Goal: Ask a question: Seek information or help from site administrators or community

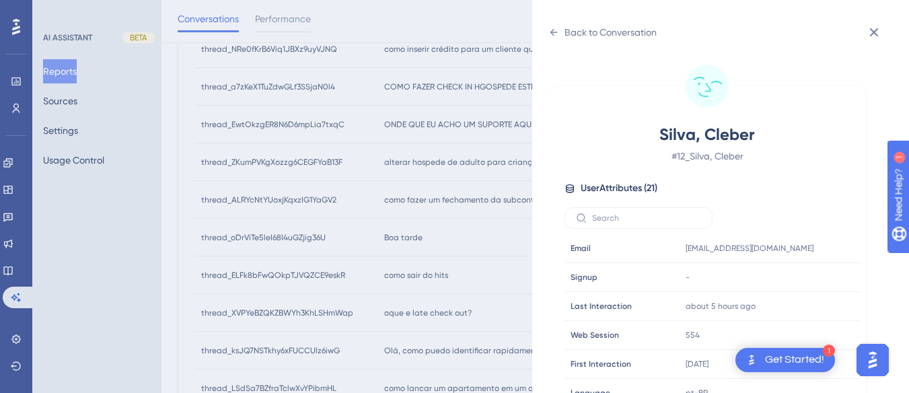
scroll to position [410, 0]
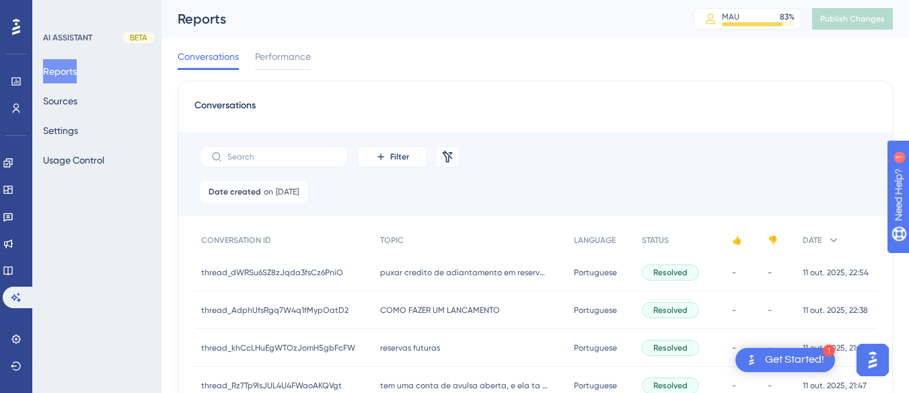
scroll to position [202, 0]
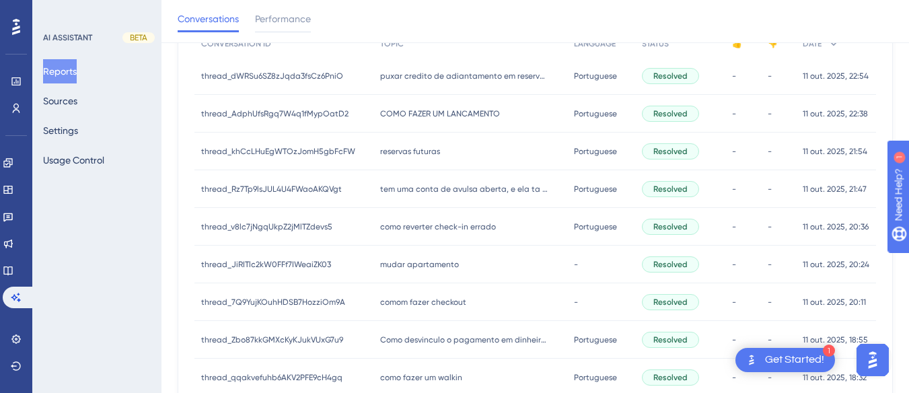
click at [423, 107] on div "COMO FAZER UM LANCAMENTO COMO FAZER UM LANCAMENTO" at bounding box center [470, 114] width 193 height 38
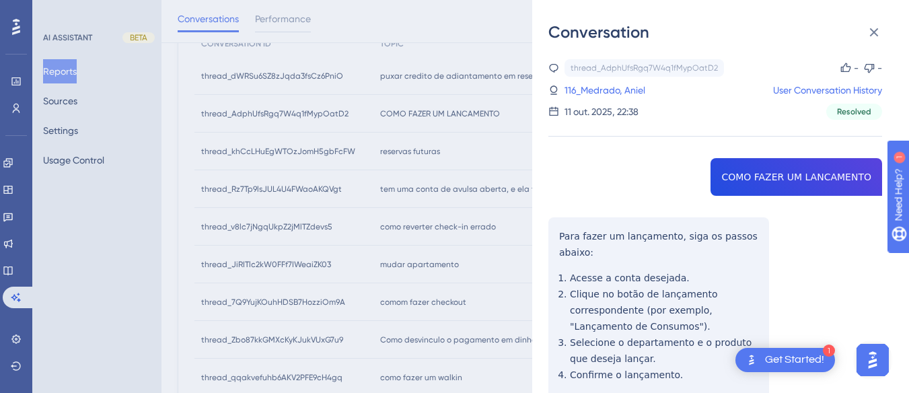
drag, startPoint x: 800, startPoint y: 170, endPoint x: 704, endPoint y: 176, distance: 96.5
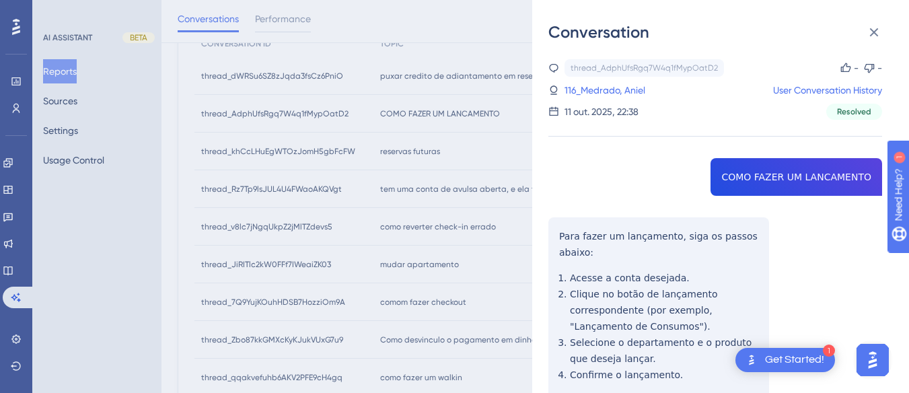
drag, startPoint x: 747, startPoint y: 170, endPoint x: 822, endPoint y: 170, distance: 74.7
copy span "COMO FAZER UM LANCAMENTO"
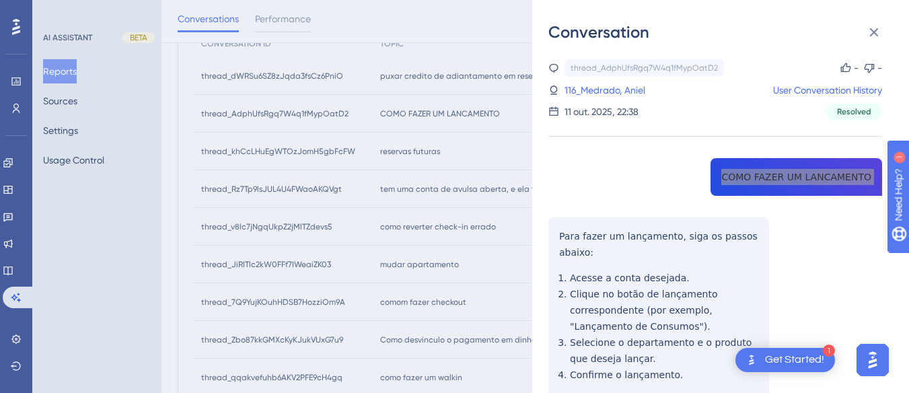
scroll to position [135, 0]
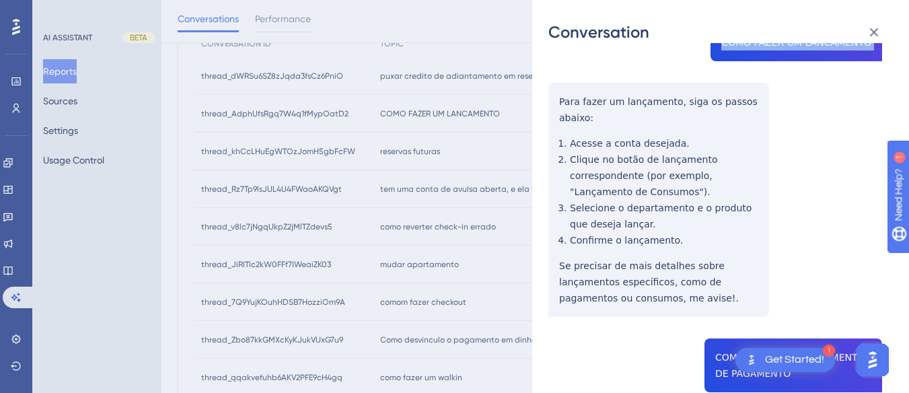
click at [545, 96] on div "Conversation thread_AdphUfsRgq7W4q1fMypOatD2 Copy - - 116_Medrado, Aniel User C…" at bounding box center [720, 196] width 377 height 393
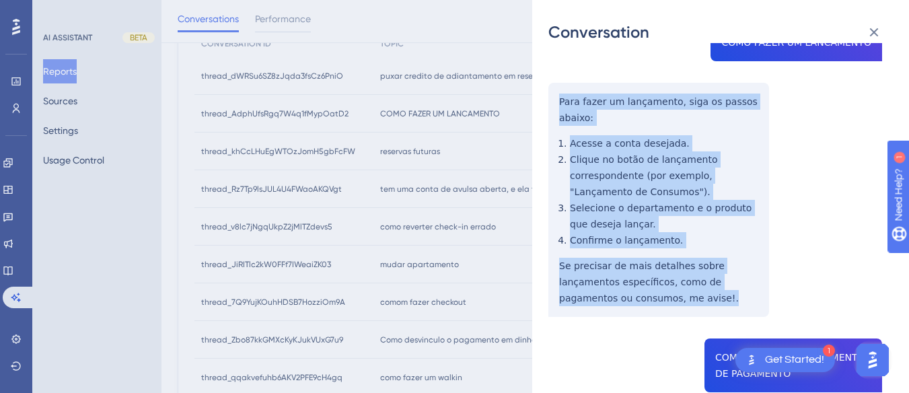
drag, startPoint x: 555, startPoint y: 95, endPoint x: 661, endPoint y: 300, distance: 230.9
copy div "Para fazer um lançamento, siga os passos abaixo: Acesse a conta desejada. Cliqu…"
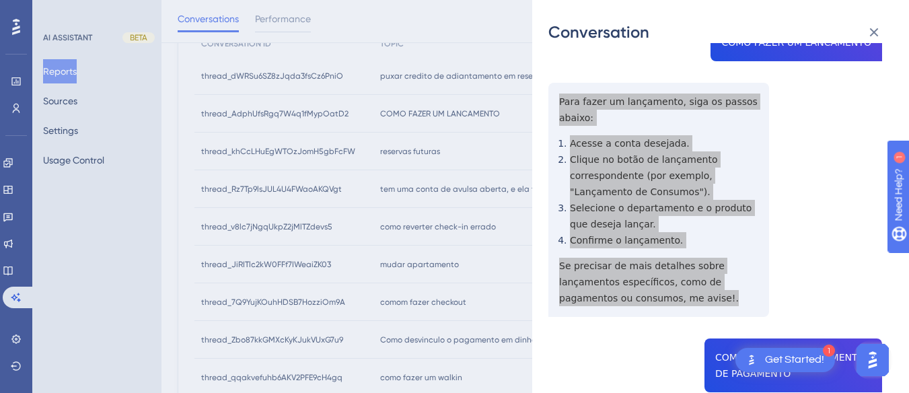
scroll to position [337, 0]
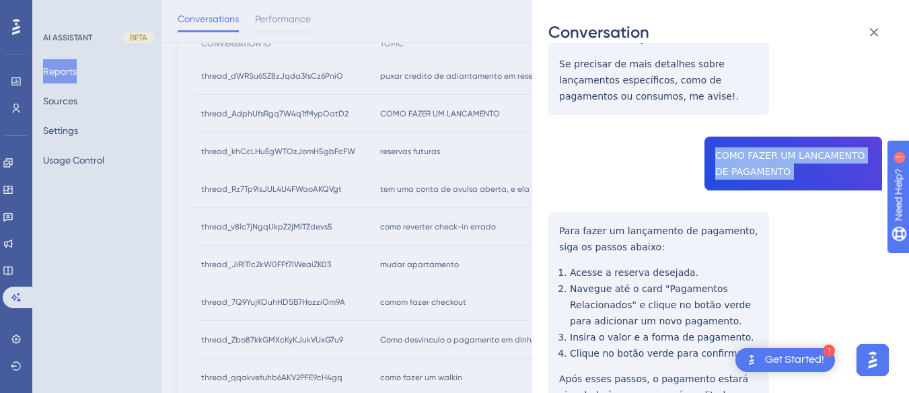
copy span "COMO FAZER UM LANCAMENTO DE PAGAMENTO"
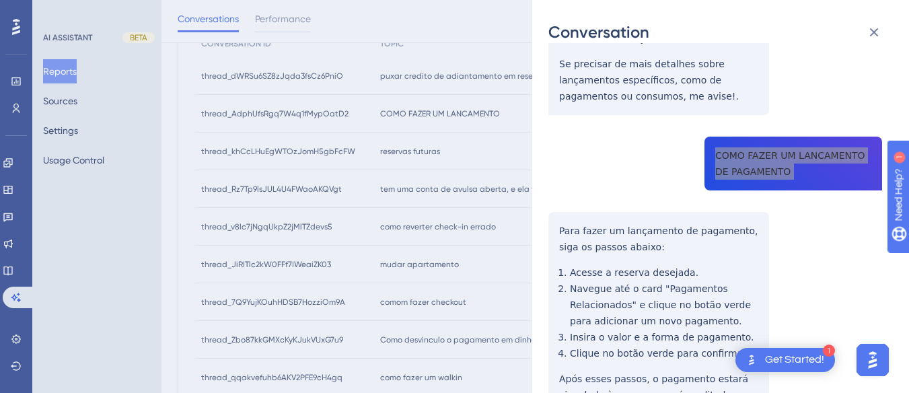
scroll to position [471, 0]
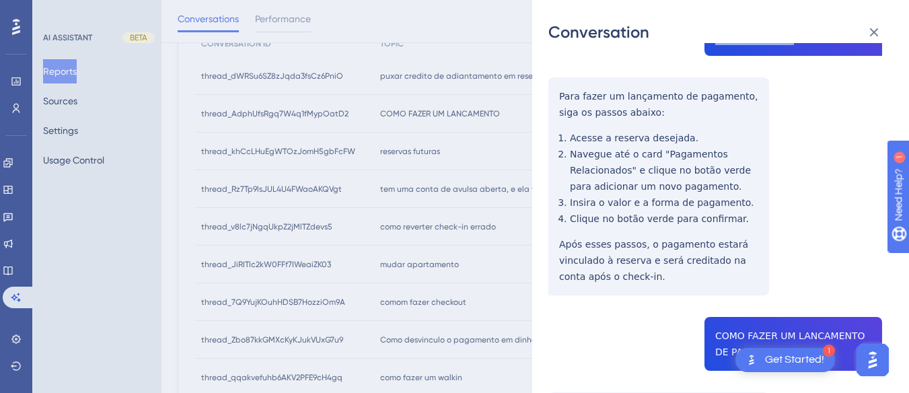
click at [554, 87] on div "thread_AdphUfsRgq7W4q1fMypOatD2 Copy - - 116_Medrado, Aniel User Conversation H…" at bounding box center [716, 291] width 334 height 1406
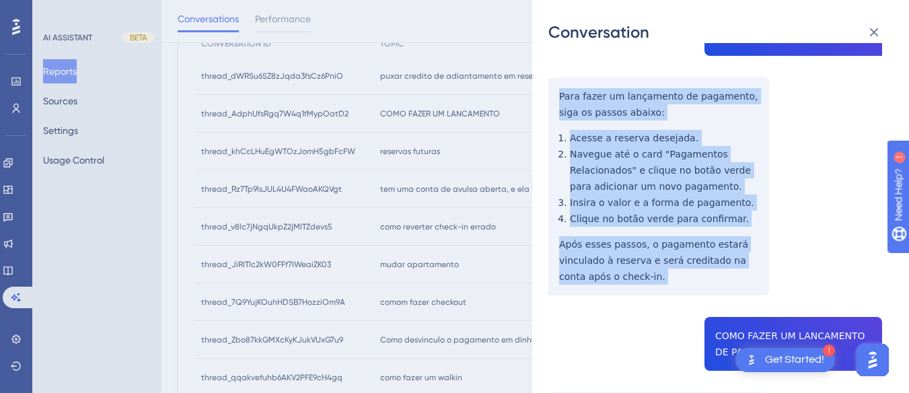
drag, startPoint x: 554, startPoint y: 87, endPoint x: 662, endPoint y: 300, distance: 239.0
click at [662, 300] on div "thread_AdphUfsRgq7W4q1fMypOatD2 Copy - - 116_Medrado, Aniel User Conversation H…" at bounding box center [716, 291] width 334 height 1406
drag, startPoint x: 624, startPoint y: 128, endPoint x: 696, endPoint y: 113, distance: 73.5
click at [696, 113] on div "thread_AdphUfsRgq7W4q1fMypOatD2 Copy - - 116_Medrado, Aniel User Conversation H…" at bounding box center [716, 291] width 334 height 1406
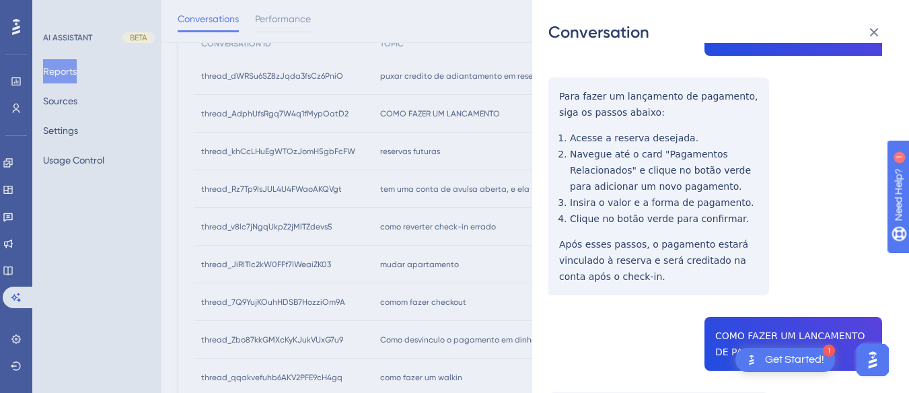
scroll to position [404, 0]
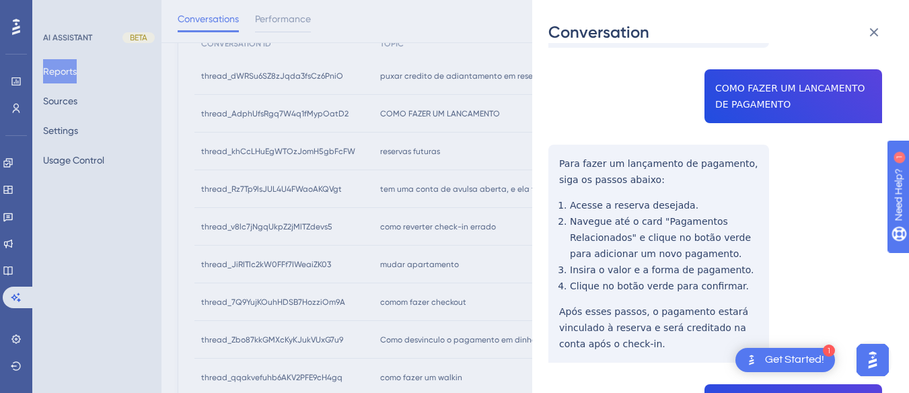
click at [559, 157] on div "thread_AdphUfsRgq7W4q1fMypOatD2 Copy - - 116_Medrado, Aniel User Conversation H…" at bounding box center [716, 358] width 334 height 1406
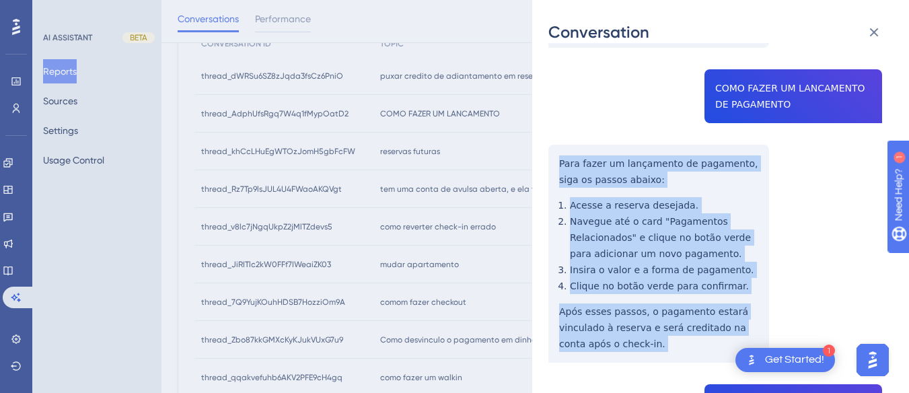
drag, startPoint x: 558, startPoint y: 157, endPoint x: 655, endPoint y: 357, distance: 222.8
click at [655, 357] on div "thread_AdphUfsRgq7W4q1fMypOatD2 Copy - - 116_Medrado, Aniel User Conversation H…" at bounding box center [716, 358] width 334 height 1406
copy div "Para fazer um lançamento de pagamento, siga os passos abaixo: Acesse a reserva …"
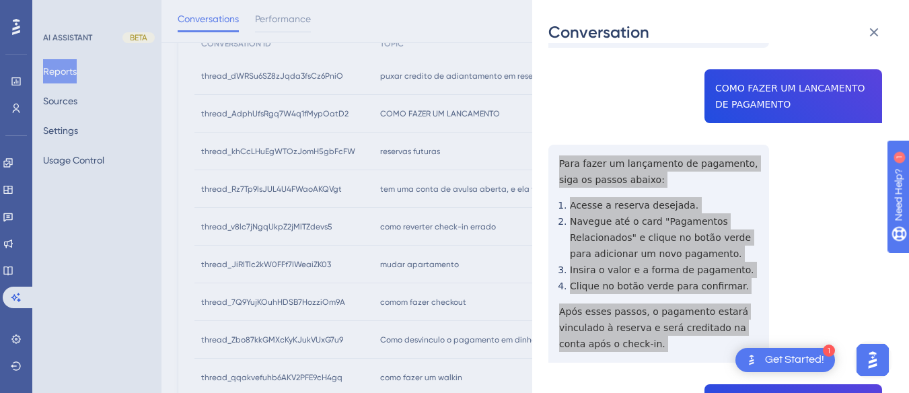
scroll to position [538, 0]
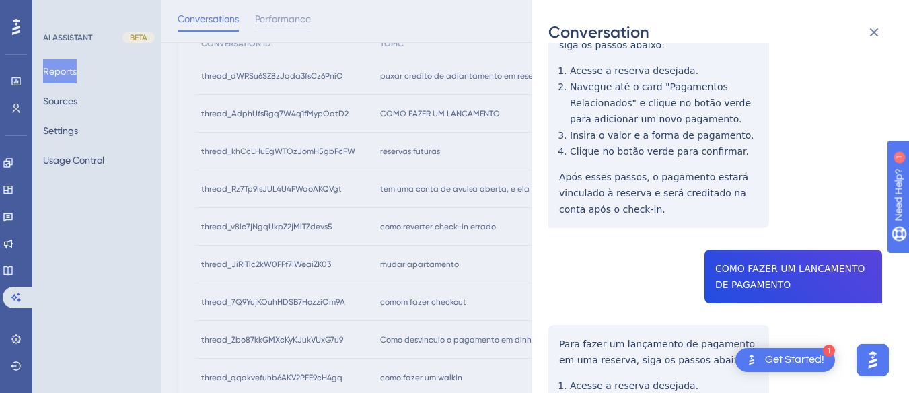
click at [797, 263] on div "thread_AdphUfsRgq7W4q1fMypOatD2 Copy - - 116_Medrado, Aniel User Conversation H…" at bounding box center [716, 224] width 334 height 1406
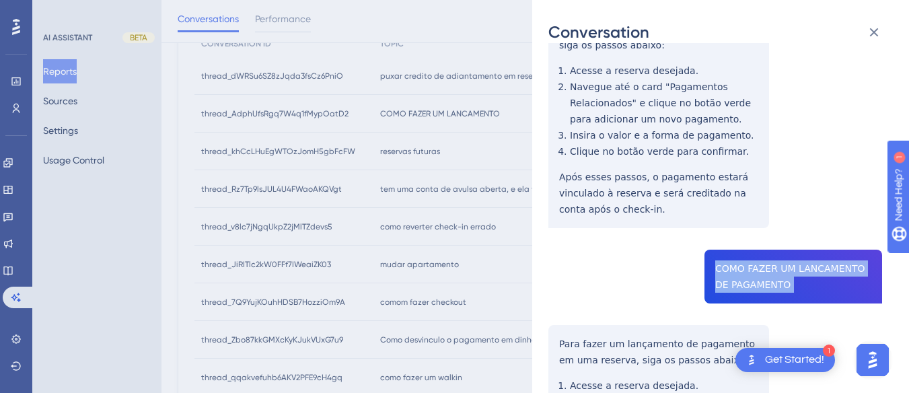
click at [797, 263] on div "thread_AdphUfsRgq7W4q1fMypOatD2 Copy - - 116_Medrado, Aniel User Conversation H…" at bounding box center [716, 224] width 334 height 1406
copy span "COMO FAZER UM LANCAMENTO DE PAGAMENTO"
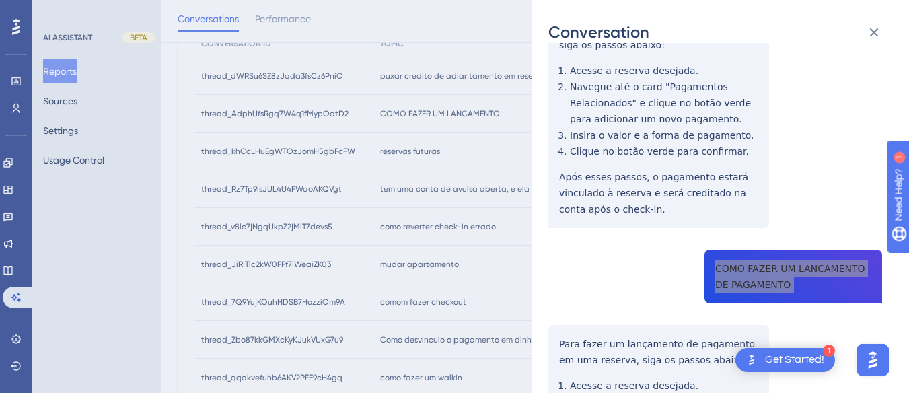
scroll to position [673, 0]
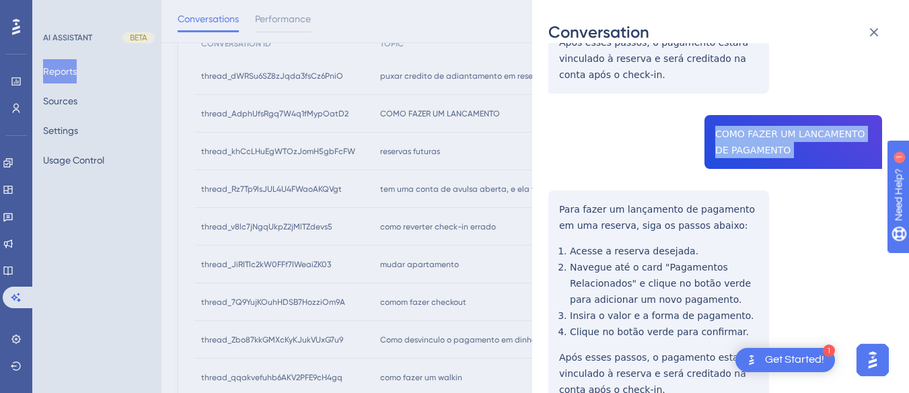
click at [555, 197] on div "thread_AdphUfsRgq7W4q1fMypOatD2 Copy - - 116_Medrado, Aniel User Conversation H…" at bounding box center [716, 89] width 334 height 1406
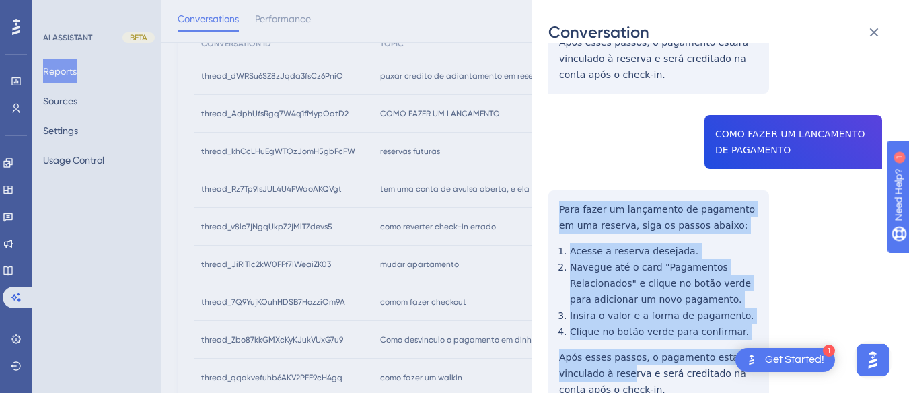
scroll to position [875, 0]
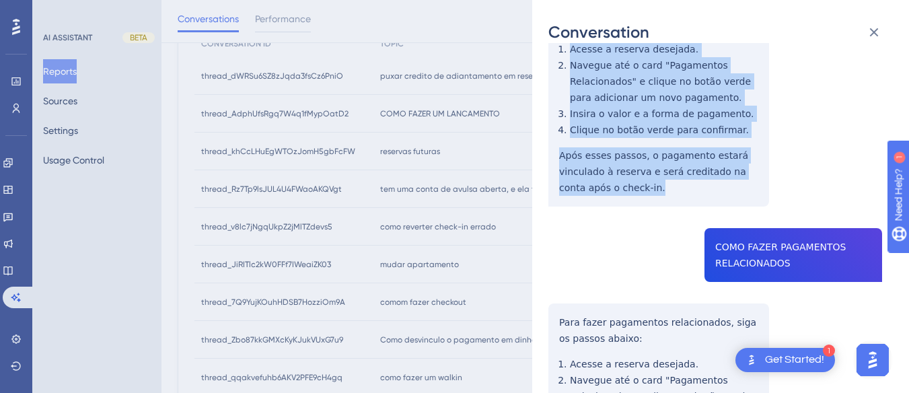
drag, startPoint x: 555, startPoint y: 201, endPoint x: 649, endPoint y: 199, distance: 94.2
copy div "Para fazer um lançamento de pagamento em uma reserva, siga os passos abaixo: Ac…"
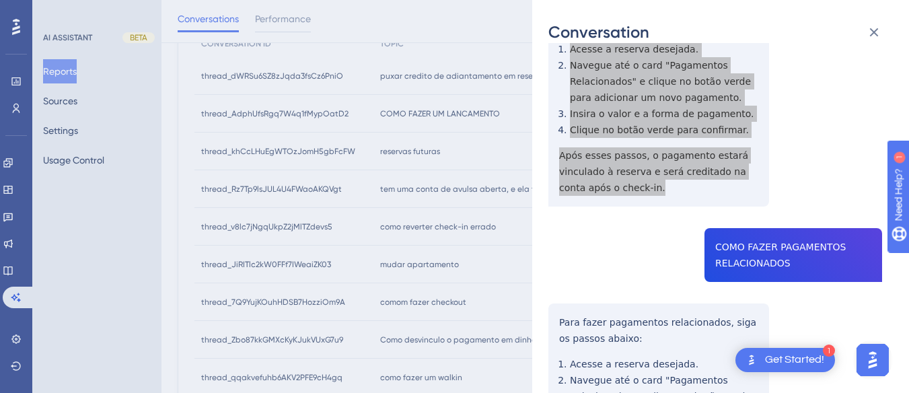
scroll to position [1010, 0]
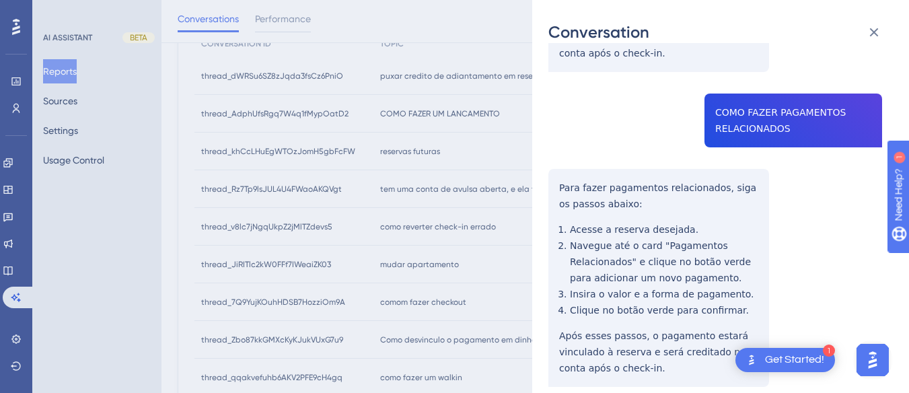
copy span "COMO FAZER PAGAMENTOS RELACIONADOS"
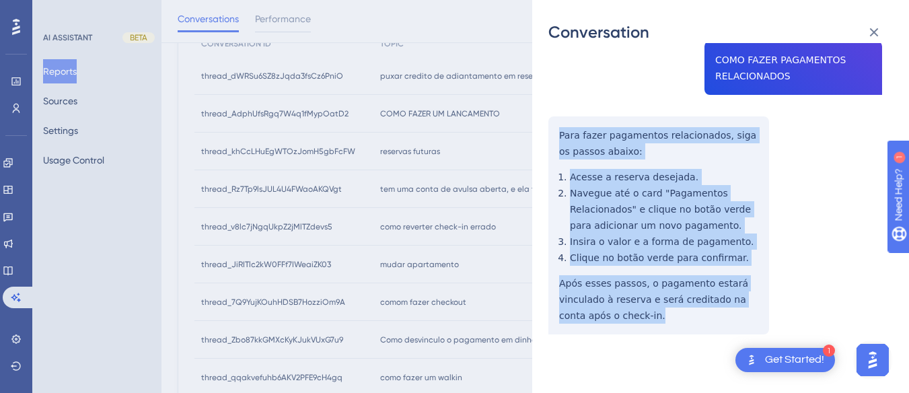
drag, startPoint x: 555, startPoint y: 125, endPoint x: 611, endPoint y: 201, distance: 95.3
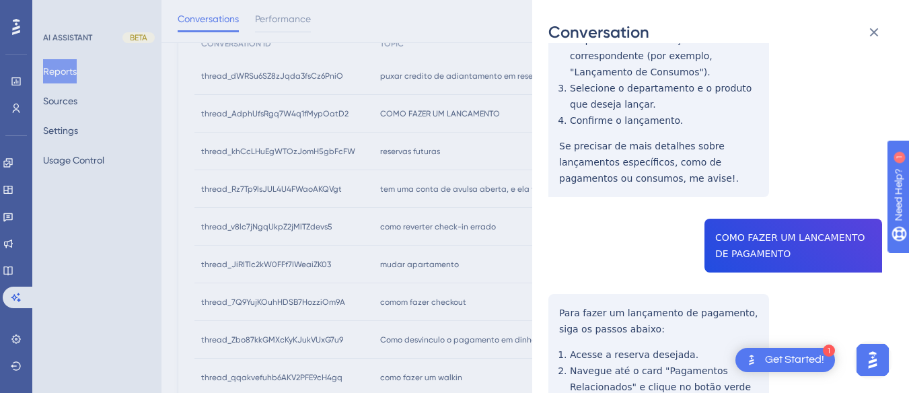
scroll to position [0, 0]
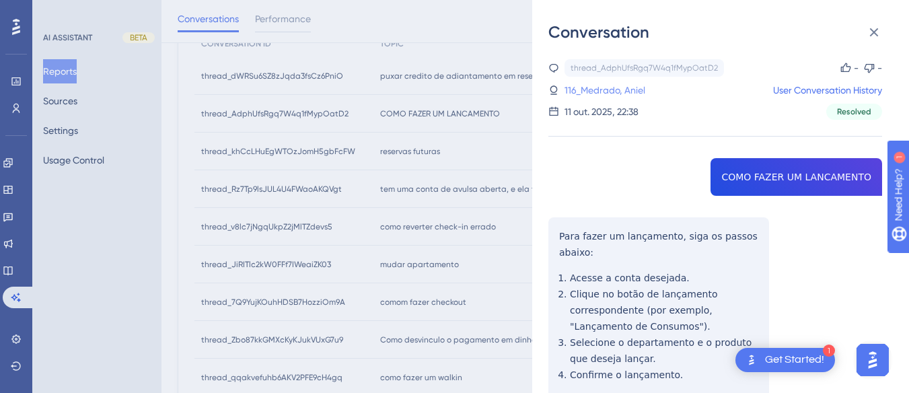
click at [590, 96] on link "116_Medrado, Aniel" at bounding box center [605, 90] width 81 height 16
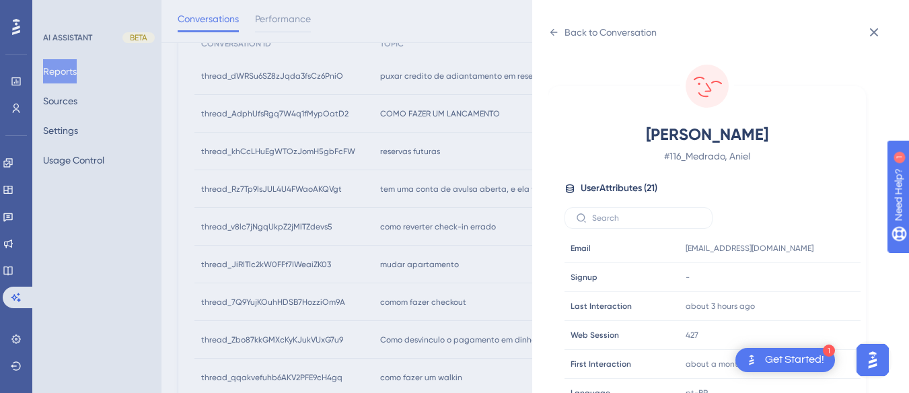
scroll to position [410, 0]
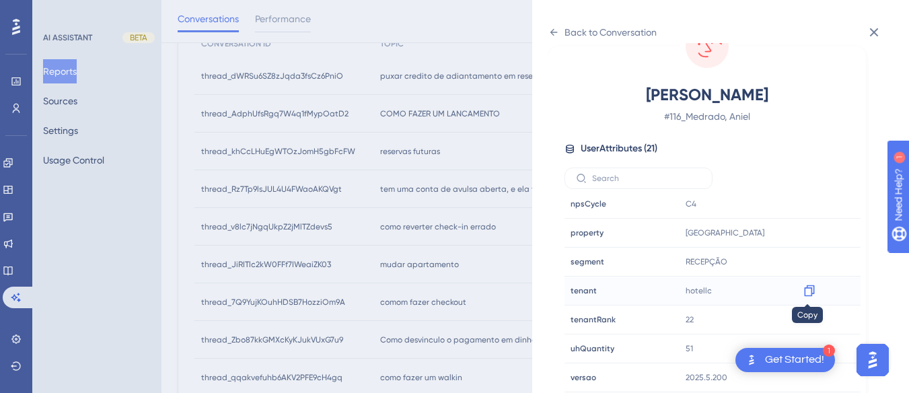
click at [812, 285] on icon at bounding box center [809, 290] width 10 height 11
click at [549, 39] on div "Back to Conversation" at bounding box center [603, 33] width 108 height 22
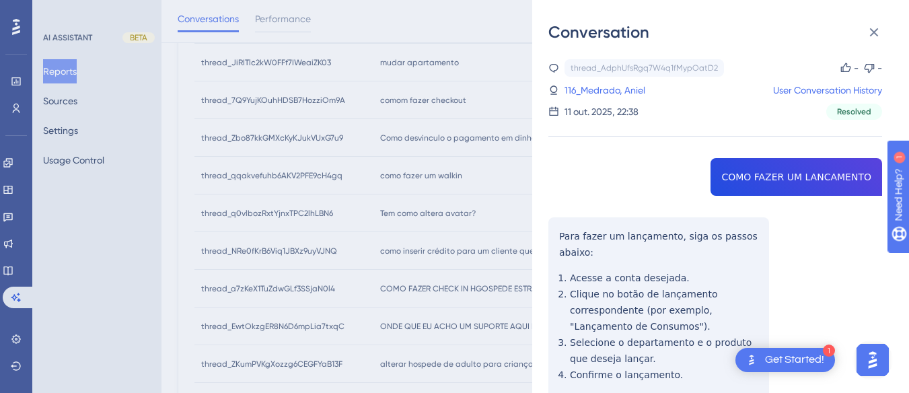
scroll to position [0, 0]
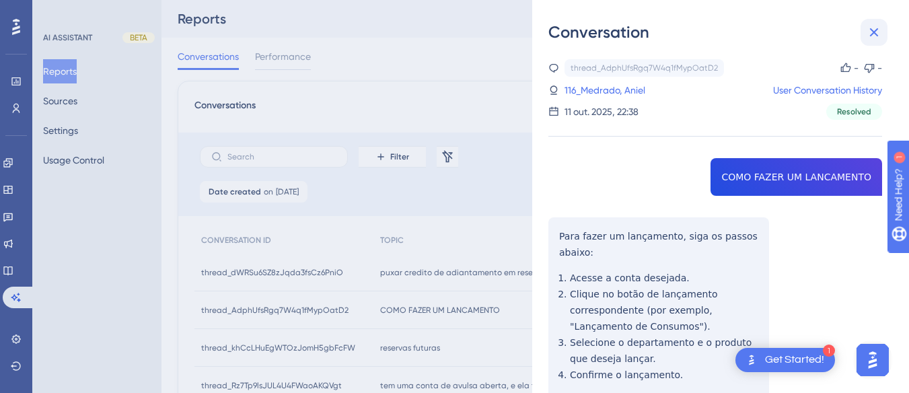
click at [873, 34] on icon at bounding box center [874, 32] width 9 height 9
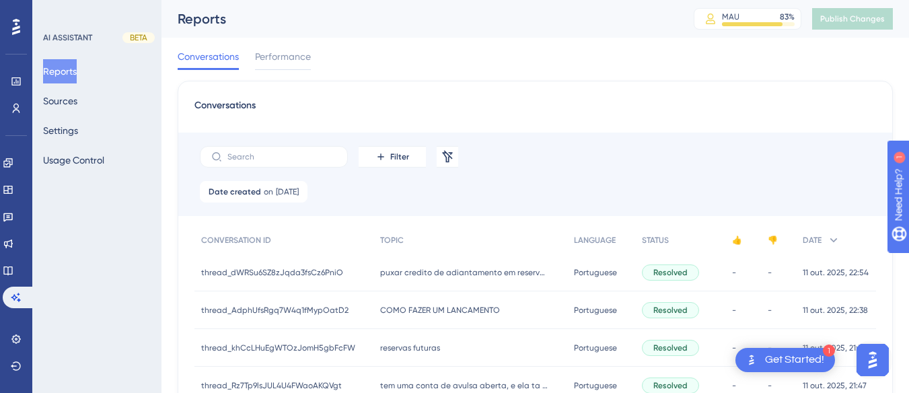
click at [405, 351] on span "reservas futuras" at bounding box center [410, 348] width 60 height 11
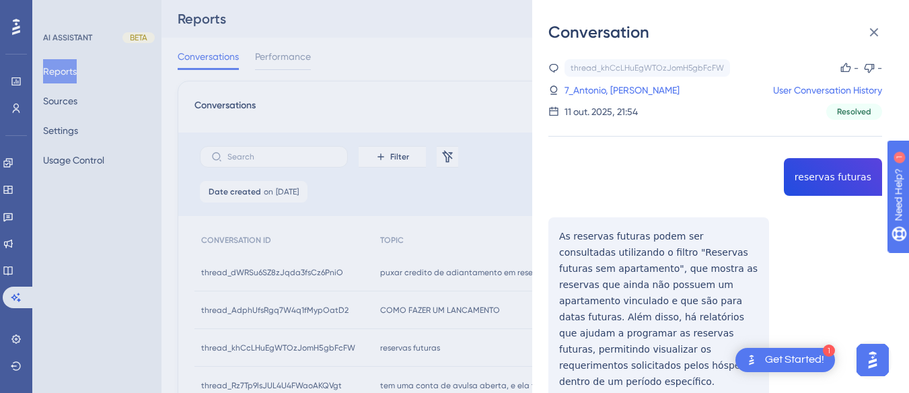
copy span "reservas futuras"
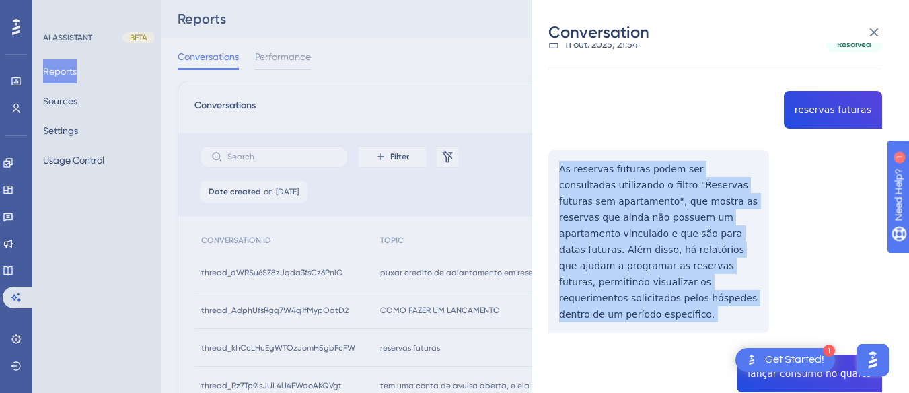
copy p "As reservas futuras podem ser consultadas utilizando o filtro "Reservas futuras…"
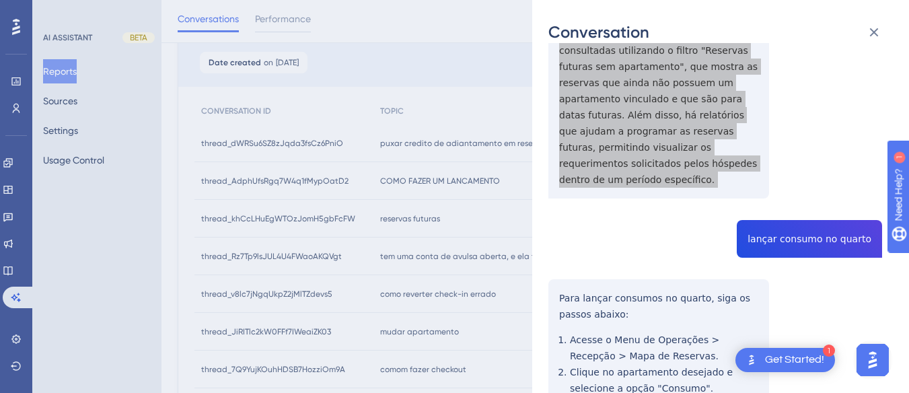
scroll to position [337, 0]
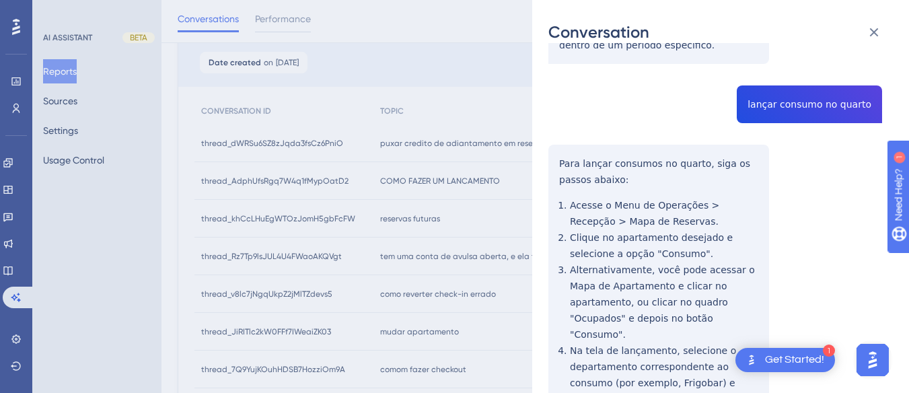
click at [810, 75] on div "thread_khCcLHuEgWTOzJomH5gbFcFW Copy - - 7_Antonio, Lucas User Conversation His…" at bounding box center [716, 364] width 334 height 1282
copy span "lançar consumo no quarto"
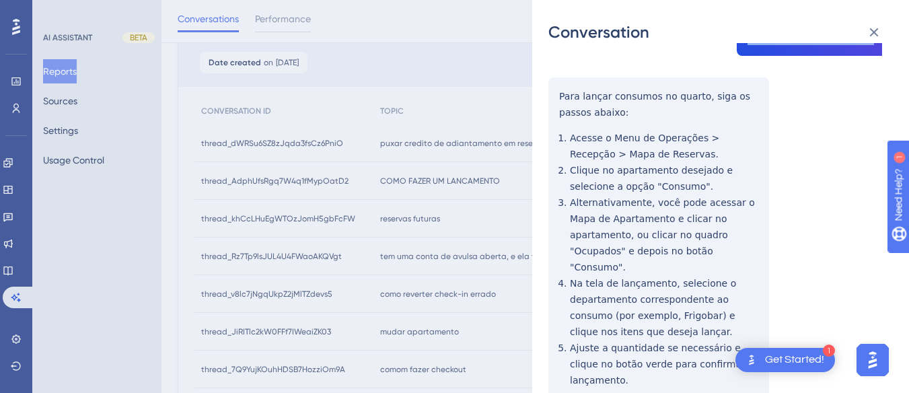
click at [552, 69] on div "thread_khCcLHuEgWTOzJomH5gbFcFW Copy - - 7_Antonio, Lucas User Conversation His…" at bounding box center [716, 296] width 334 height 1282
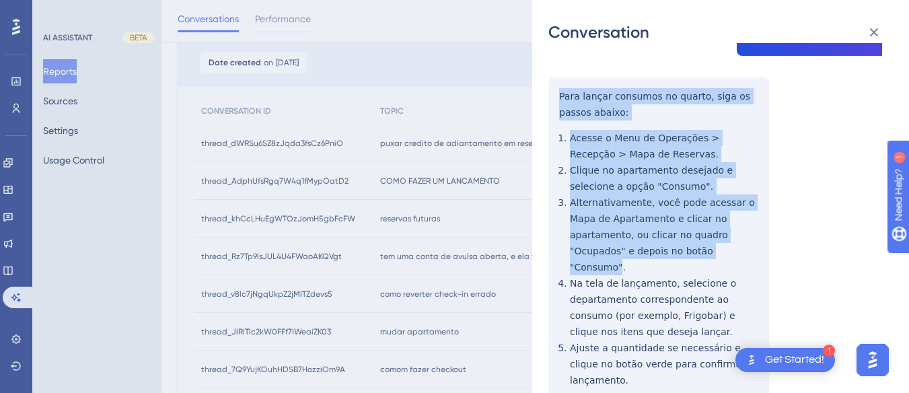
scroll to position [606, 0]
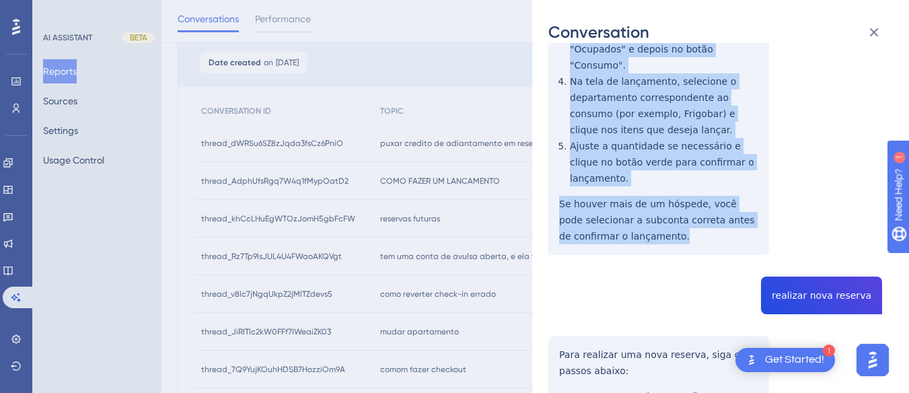
drag, startPoint x: 555, startPoint y: 71, endPoint x: 680, endPoint y: 212, distance: 188.8
click at [680, 212] on div "thread_khCcLHuEgWTOzJomH5gbFcFW Copy - - 7_Antonio, Lucas User Conversation His…" at bounding box center [716, 94] width 334 height 1282
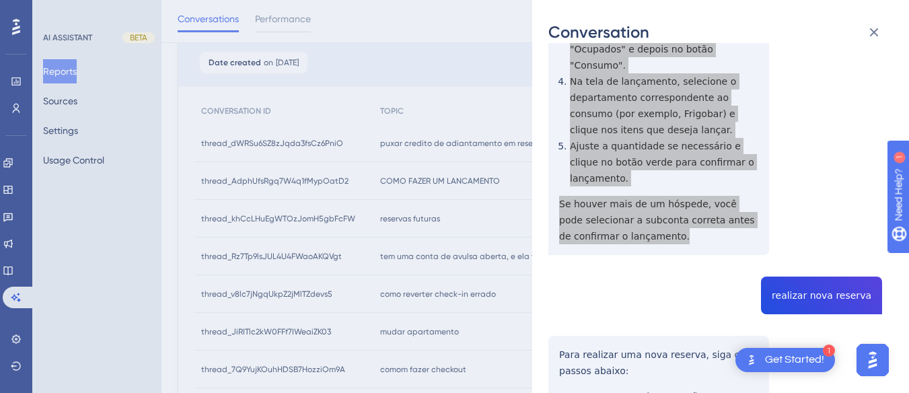
scroll to position [808, 0]
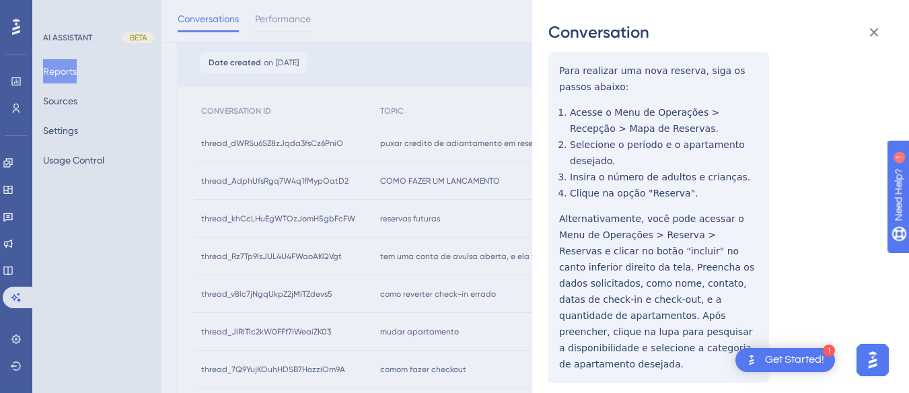
scroll to position [823, 0]
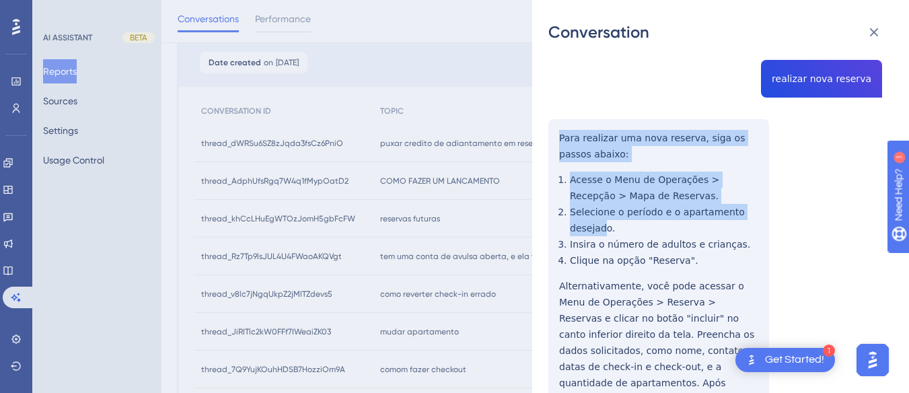
scroll to position [890, 0]
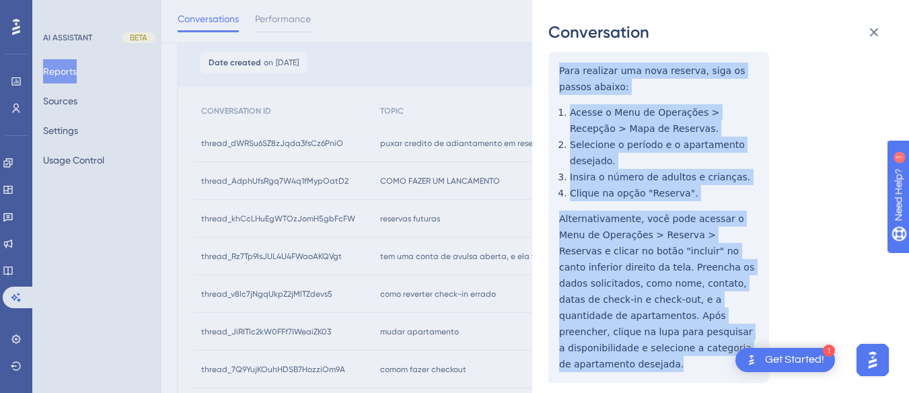
drag, startPoint x: 555, startPoint y: 98, endPoint x: 626, endPoint y: 330, distance: 242.7
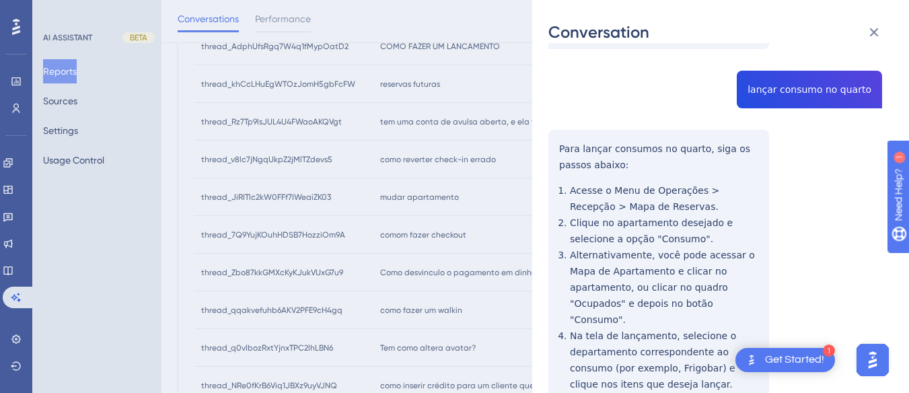
scroll to position [0, 0]
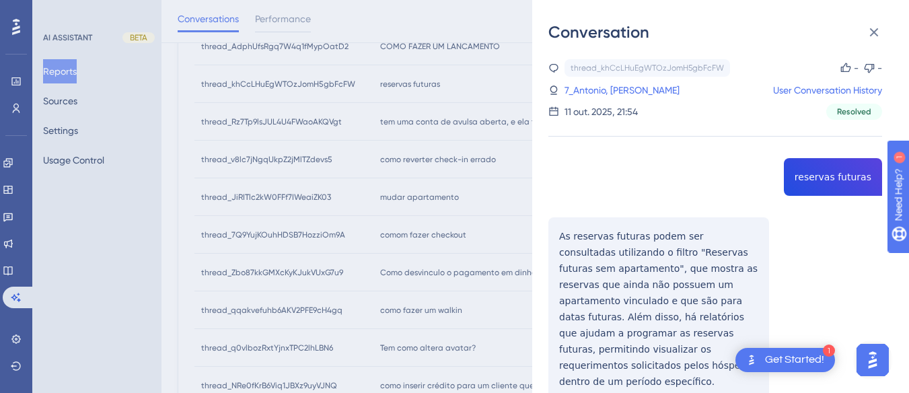
click at [598, 101] on div "thread_khCcLHuEgWTOzJomH5gbFcFW Copy - - 7_Antonio, Lucas User Conversation His…" at bounding box center [716, 89] width 334 height 61
click at [598, 86] on link "7_Antonio, Lucas" at bounding box center [622, 90] width 115 height 16
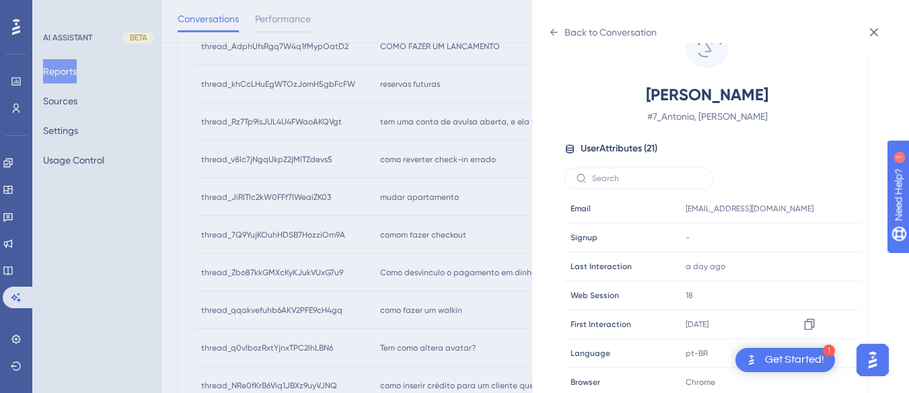
scroll to position [404, 0]
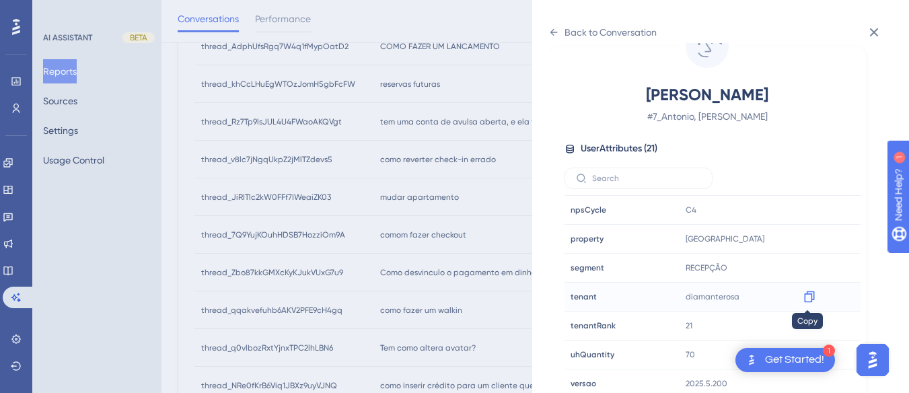
click at [804, 293] on icon at bounding box center [809, 296] width 10 height 11
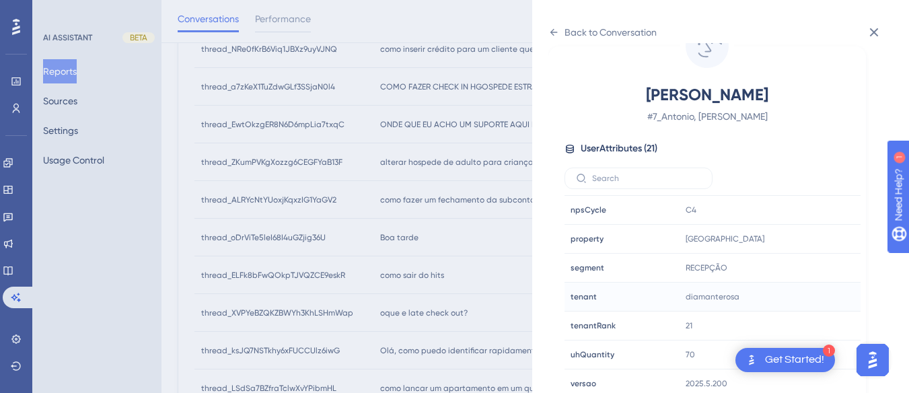
scroll to position [673, 0]
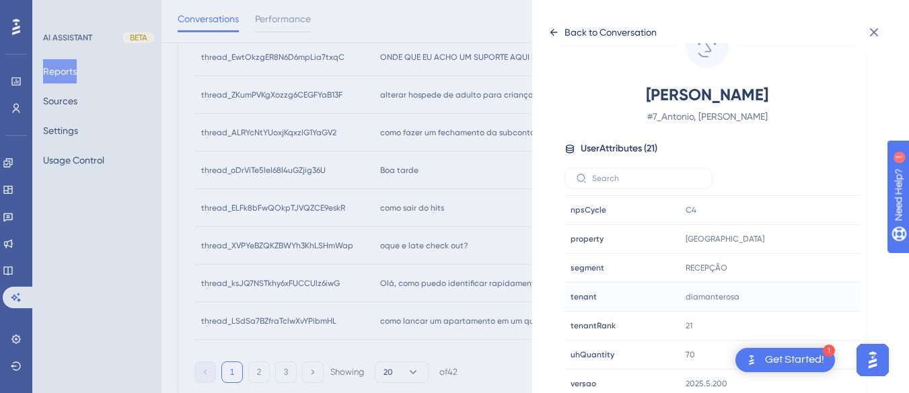
click at [560, 32] on div "Back to Conversation" at bounding box center [603, 33] width 108 height 22
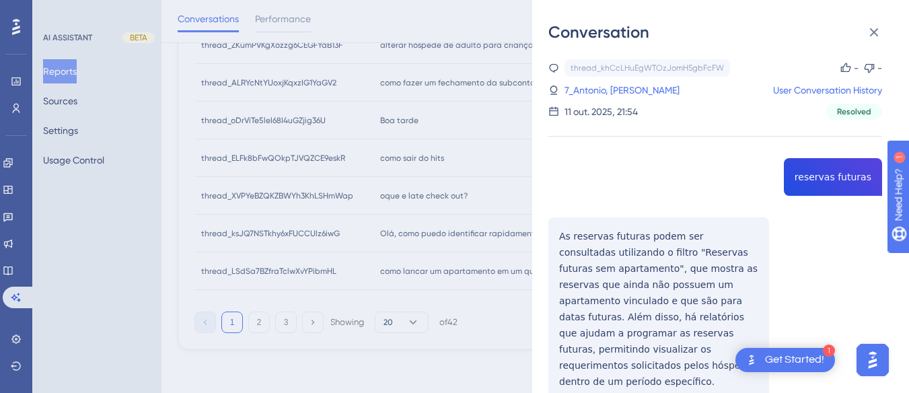
scroll to position [252, 0]
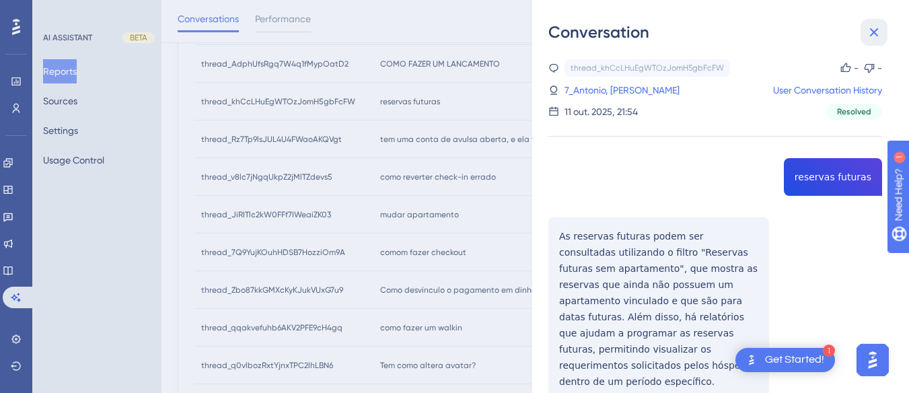
click at [869, 26] on icon at bounding box center [874, 32] width 16 height 16
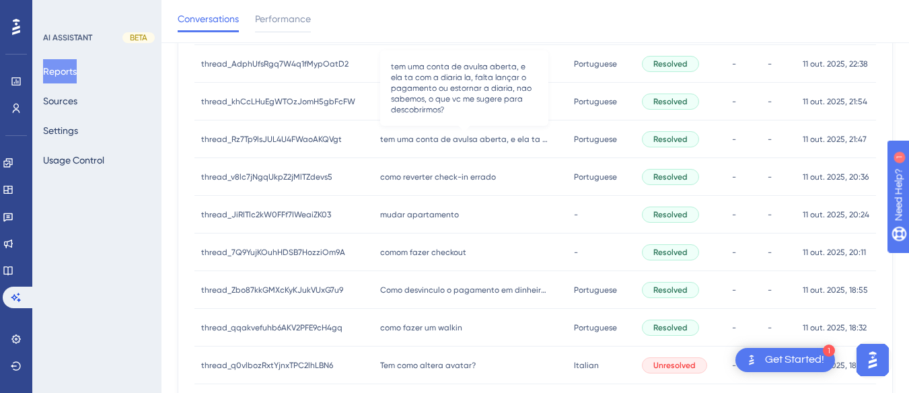
click at [438, 138] on span "tem uma conta de avulsa aberta, e ela ta com a diaria la, falta lançar o pagame…" at bounding box center [464, 139] width 168 height 11
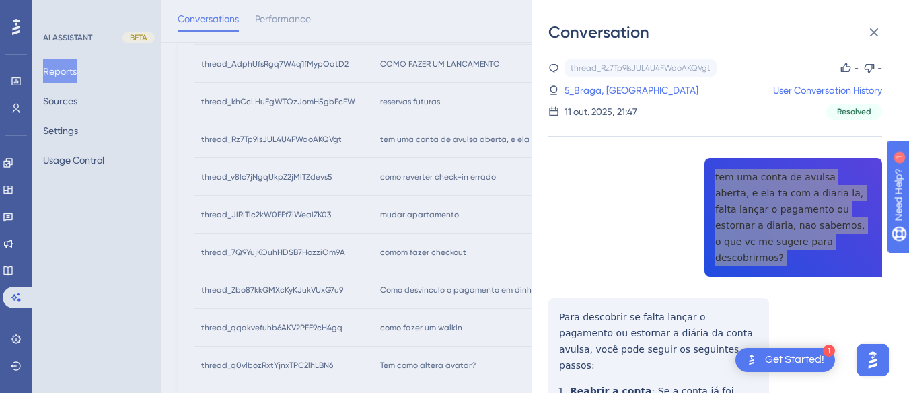
scroll to position [135, 0]
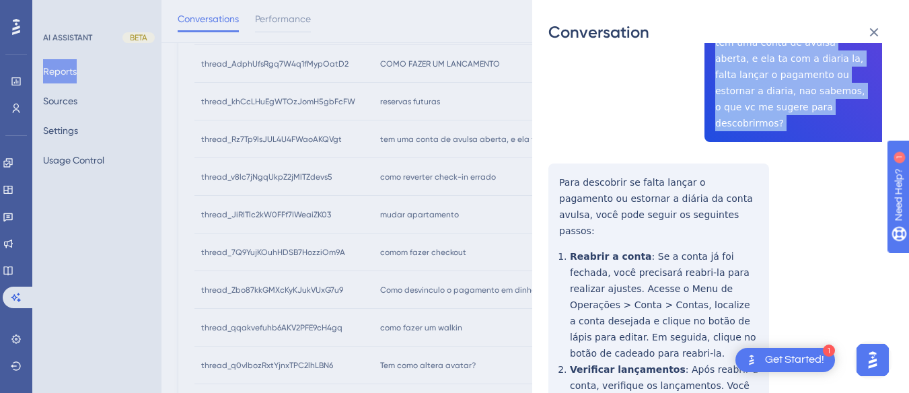
click at [560, 159] on div "thread_Rz7Tp9lsJUL4U4FWaoAKQVgt Copy - - 5_Braga, Paulo User Conversation Histo…" at bounding box center [716, 325] width 334 height 800
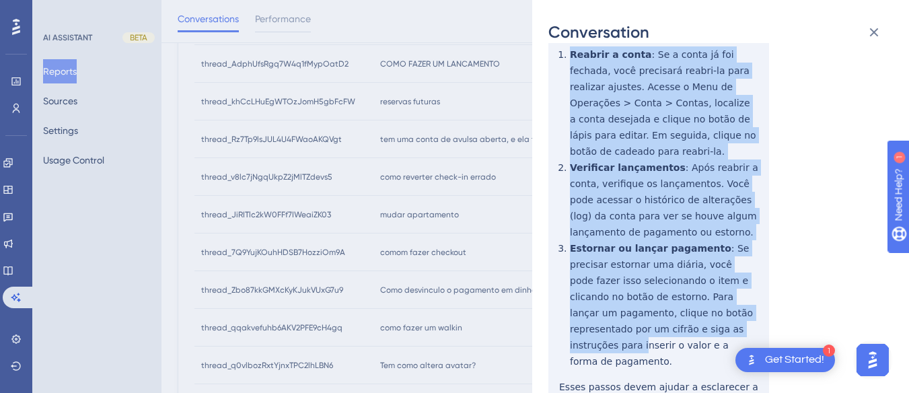
scroll to position [376, 0]
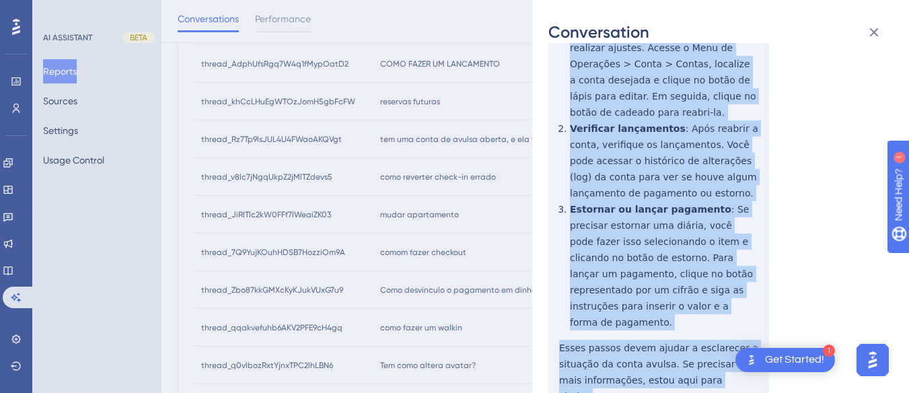
drag, startPoint x: 554, startPoint y: 159, endPoint x: 751, endPoint y: 323, distance: 256.6
click at [751, 323] on div "thread_Rz7Tp9lsJUL4U4FWaoAKQVgt Copy - - 5_Braga, Paulo User Conversation Histo…" at bounding box center [716, 84] width 334 height 800
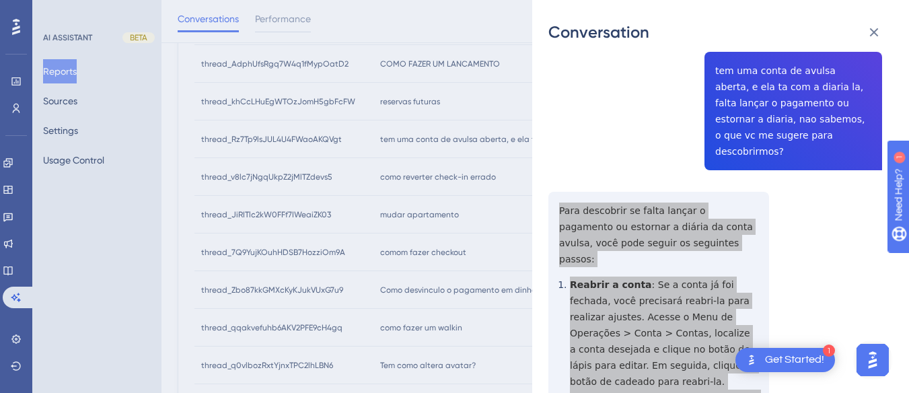
scroll to position [0, 0]
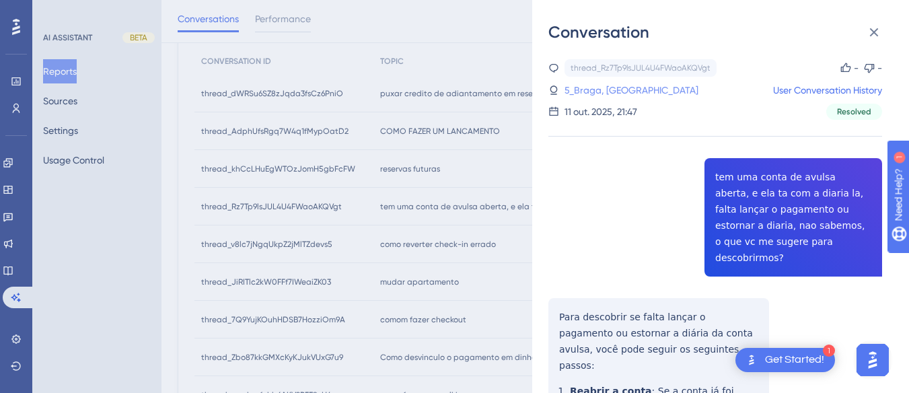
click at [614, 91] on link "5_Braga, Paulo" at bounding box center [632, 90] width 134 height 16
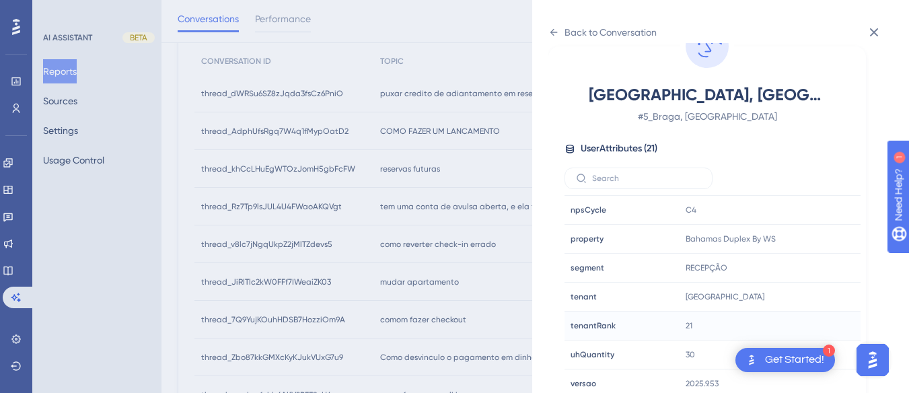
scroll to position [410, 0]
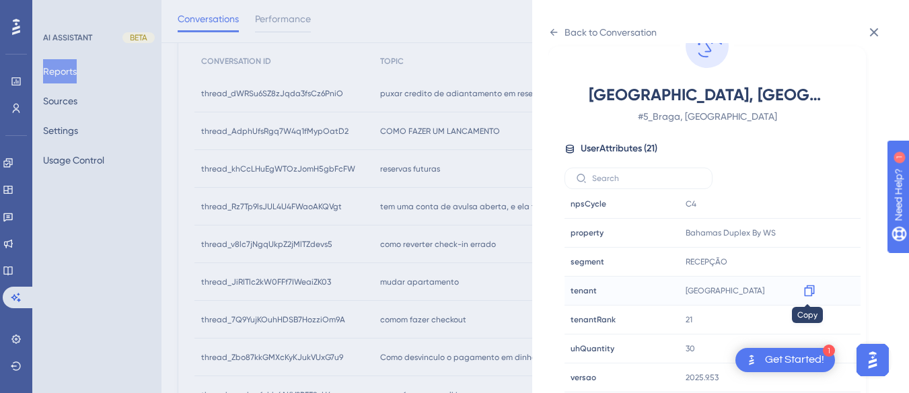
click at [810, 287] on icon at bounding box center [809, 290] width 10 height 11
click at [553, 37] on icon at bounding box center [554, 32] width 11 height 11
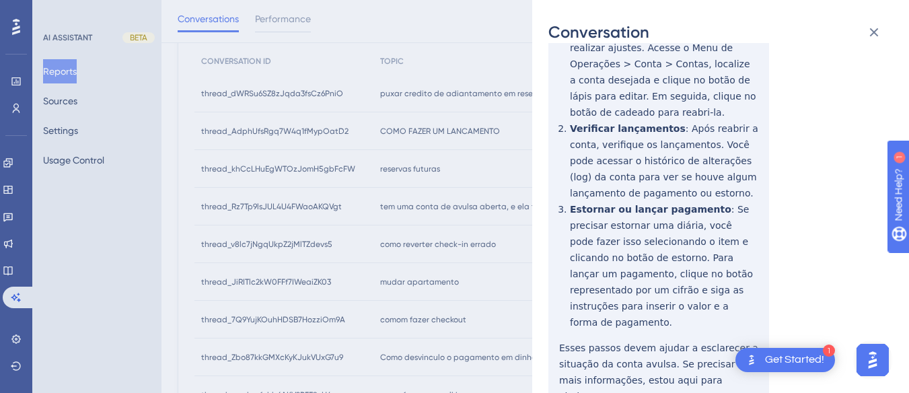
scroll to position [0, 0]
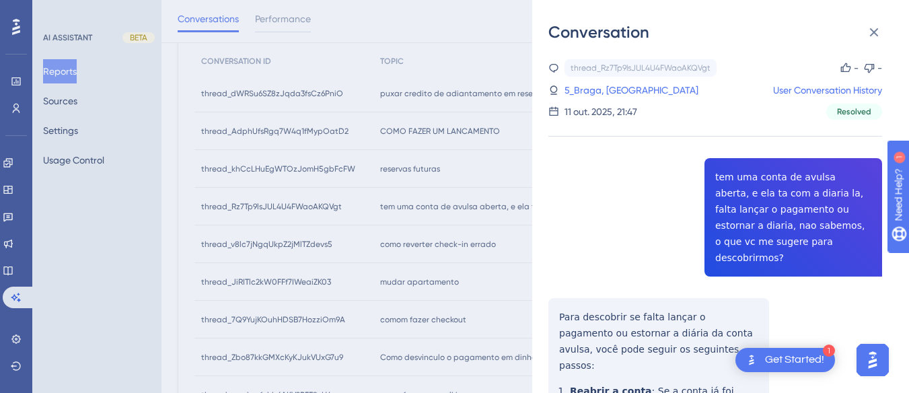
click at [870, 25] on icon at bounding box center [874, 32] width 16 height 16
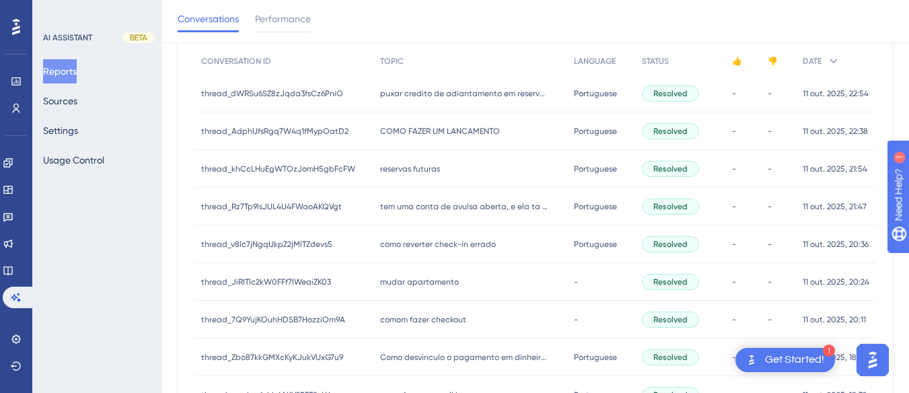
click at [407, 242] on span "como reverter check-in errado" at bounding box center [438, 244] width 116 height 11
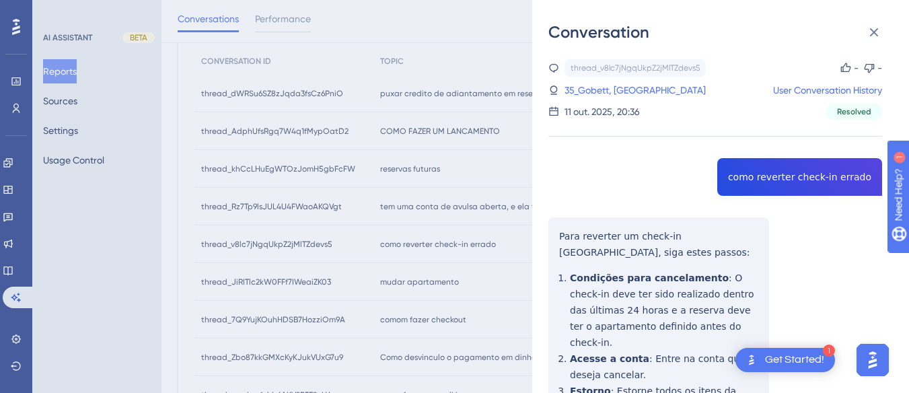
click at [794, 189] on div "thread_v8lc7jNgqUkpZ2jMlTZdevs5 Copy - - 35_Gobett, Diego User Conversation His…" at bounding box center [716, 330] width 334 height 542
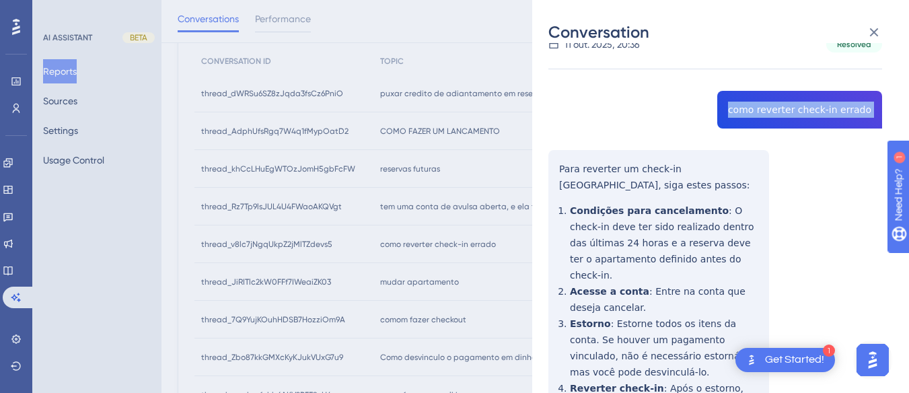
click at [557, 160] on div "thread_v8lc7jNgqUkpZ2jMlTZdevs5 Copy - - 35_Gobett, Diego User Conversation His…" at bounding box center [716, 263] width 334 height 542
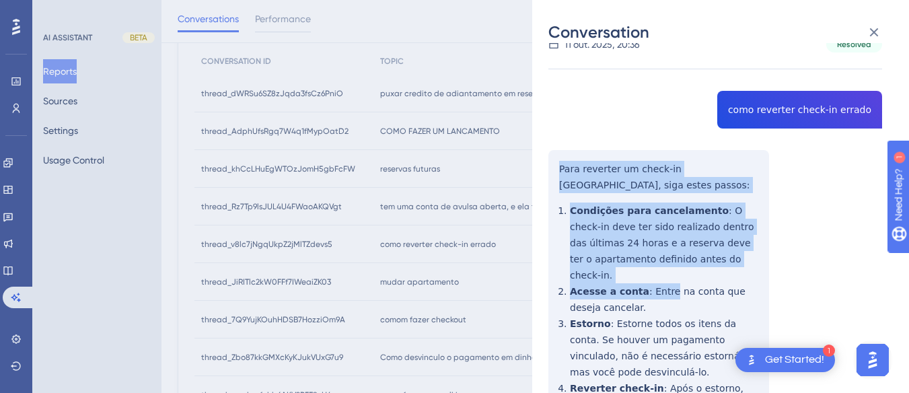
scroll to position [252, 0]
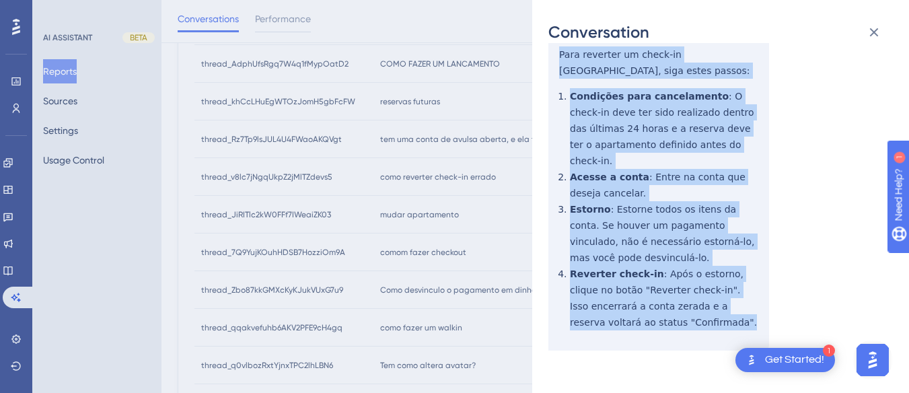
drag, startPoint x: 557, startPoint y: 160, endPoint x: 623, endPoint y: 232, distance: 97.7
click at [647, 313] on div "thread_v8lc7jNgqUkpZ2jMlTZdevs5 Copy - - 35_Gobett, Diego User Conversation His…" at bounding box center [716, 148] width 334 height 542
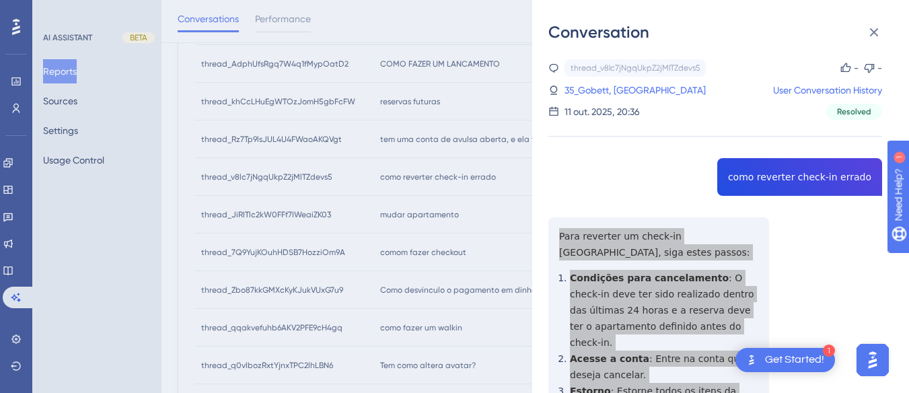
scroll to position [184, 0]
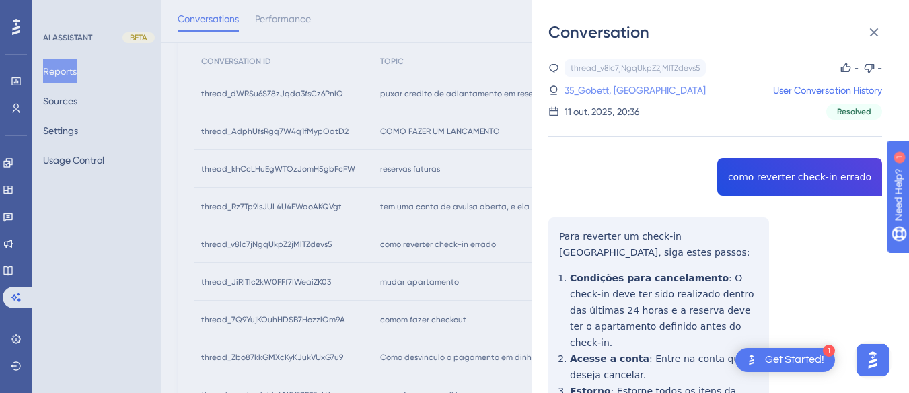
click at [625, 92] on link "35_Gobett, Diego" at bounding box center [635, 90] width 141 height 16
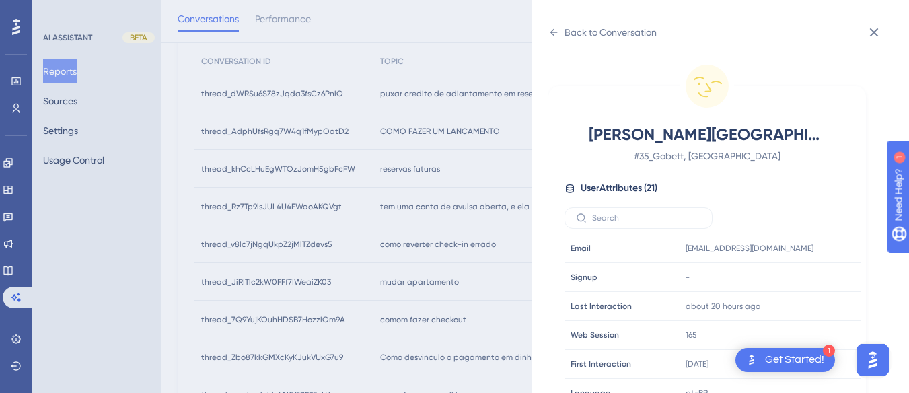
scroll to position [410, 0]
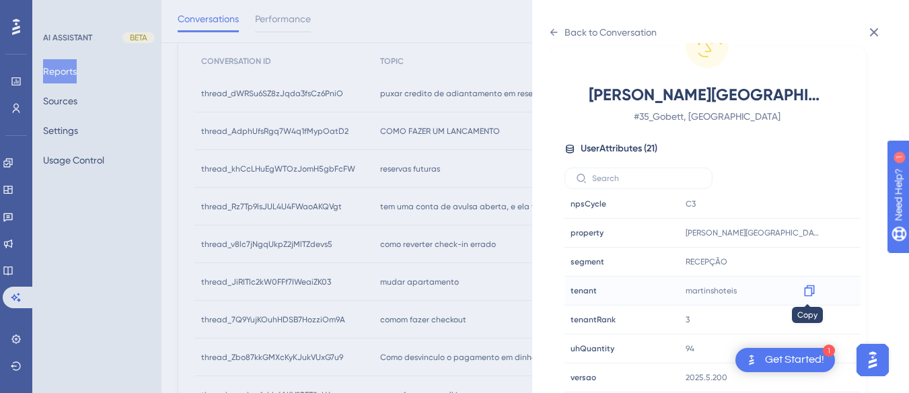
click at [809, 287] on icon at bounding box center [809, 290] width 13 height 13
click at [557, 30] on icon at bounding box center [554, 32] width 11 height 11
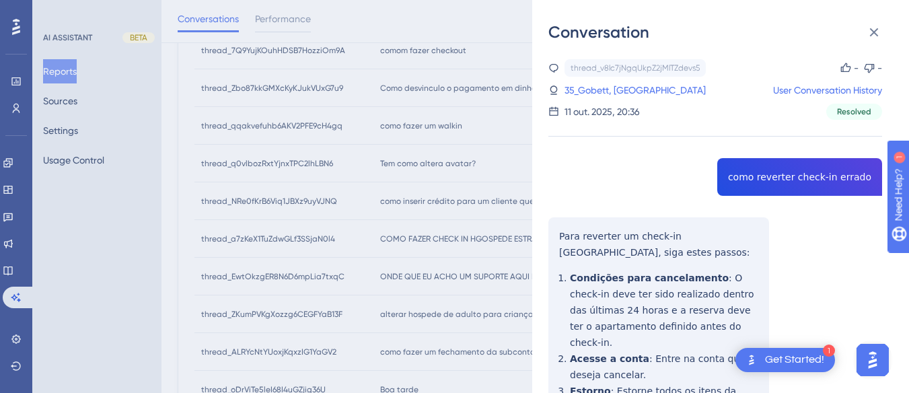
scroll to position [319, 0]
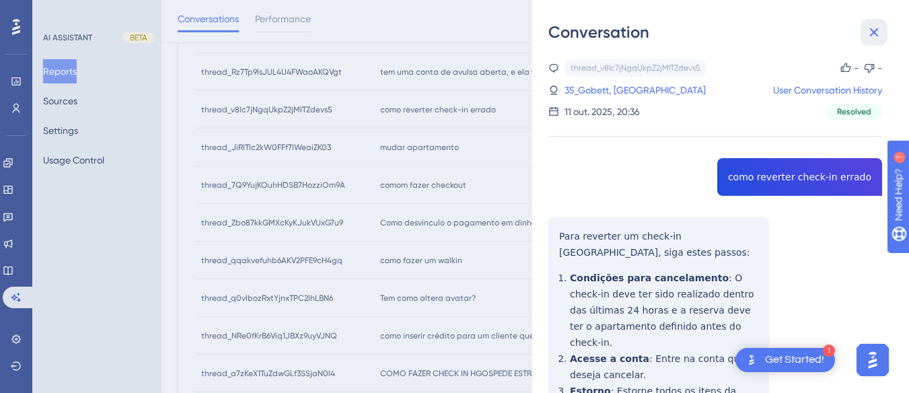
click at [868, 30] on icon at bounding box center [874, 32] width 16 height 16
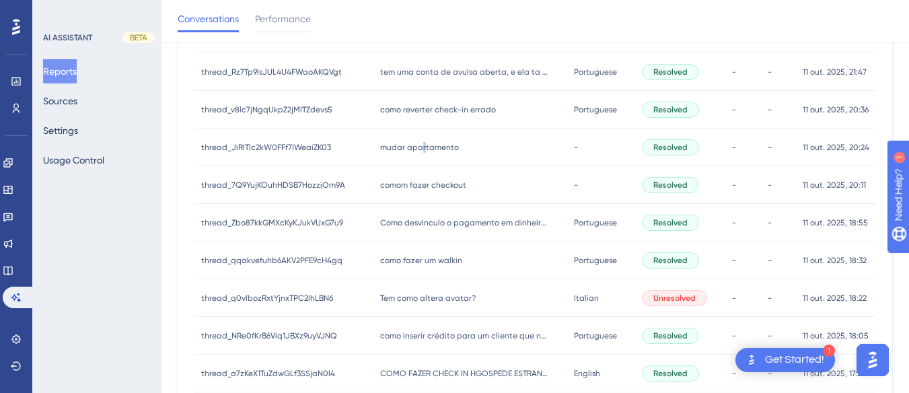
click at [421, 143] on span "mudar apartamento" at bounding box center [419, 147] width 79 height 11
click at [432, 142] on span "mudar apartamento" at bounding box center [419, 147] width 79 height 11
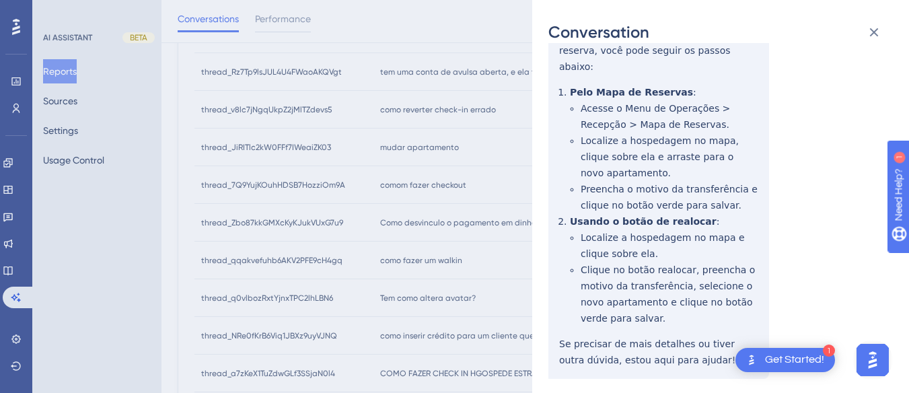
scroll to position [0, 0]
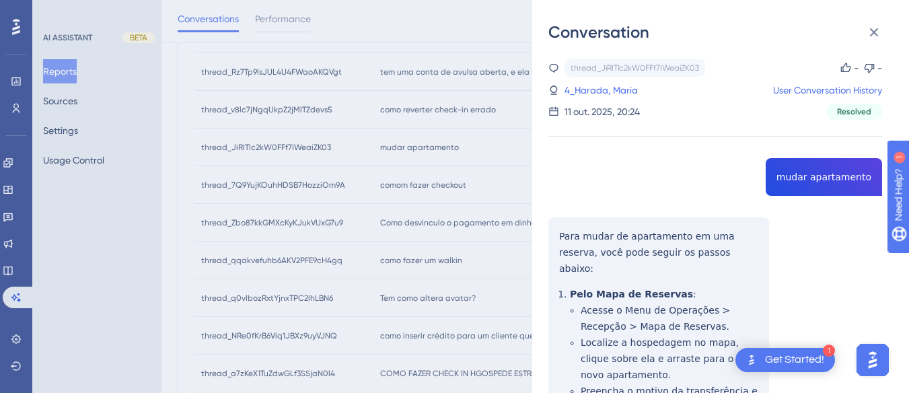
click at [817, 180] on div "thread_JiRITlc2kW0FFf7IWeaiZK03 Copy - - 4_Harada, Maria User Conversation Hist…" at bounding box center [716, 354] width 334 height 590
click at [549, 236] on div "thread_JiRITlc2kW0FFf7IWeaiZK03 Copy - - 4_Harada, Maria User Conversation Hist…" at bounding box center [716, 354] width 334 height 590
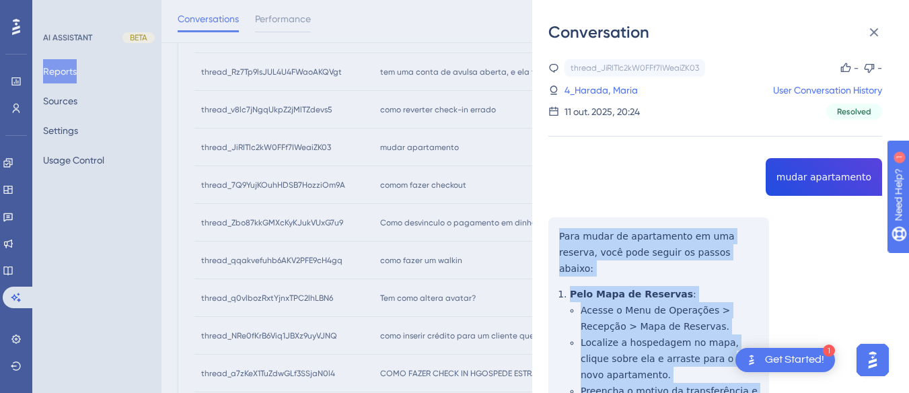
scroll to position [230, 0]
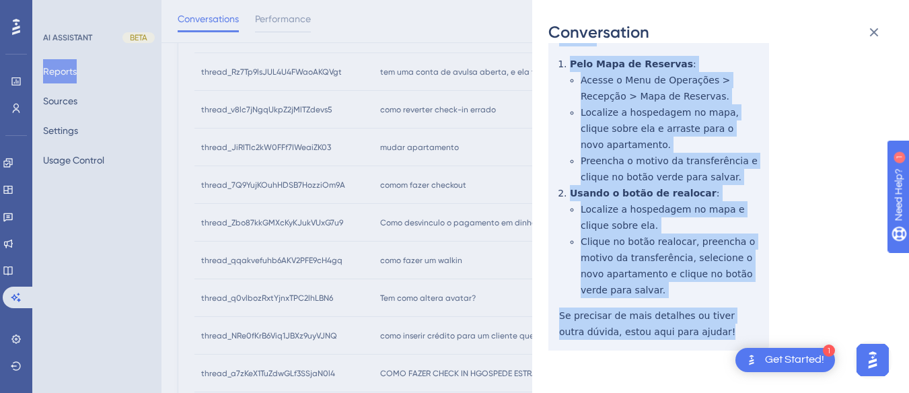
drag, startPoint x: 549, startPoint y: 236, endPoint x: 705, endPoint y: 344, distance: 190.1
click at [705, 344] on div "thread_JiRITlc2kW0FFf7IWeaiZK03 Copy - - 4_Harada, Maria User Conversation Hist…" at bounding box center [716, 124] width 334 height 590
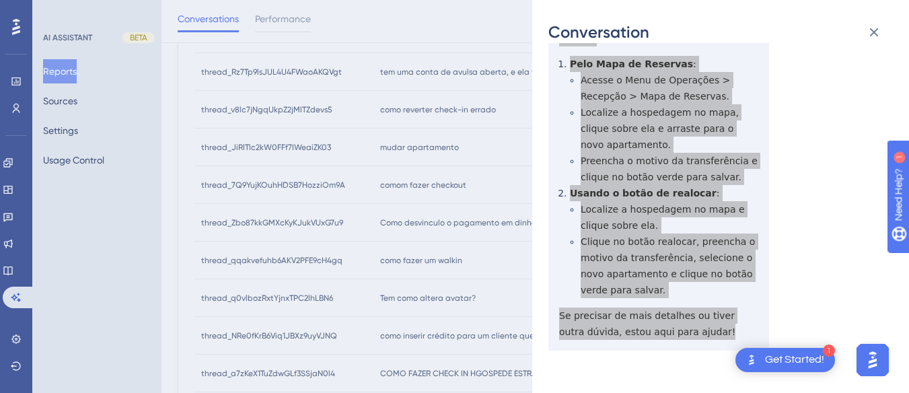
scroll to position [0, 0]
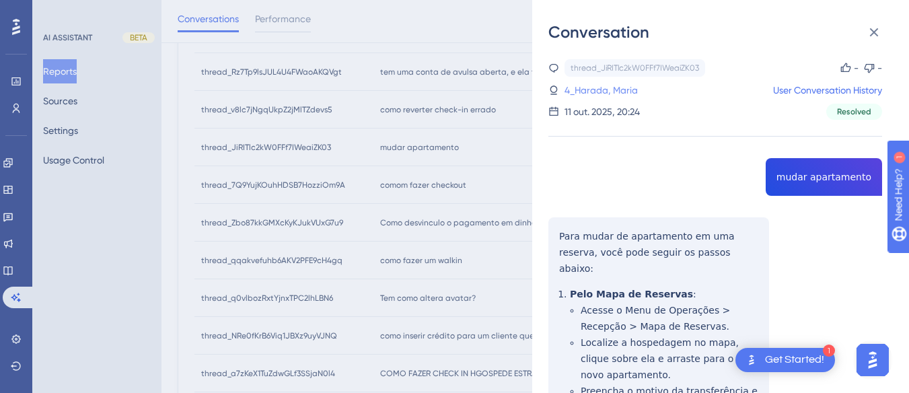
drag, startPoint x: 618, startPoint y: 95, endPoint x: 625, endPoint y: 94, distance: 7.4
click at [618, 95] on link "4_Harada, Maria" at bounding box center [601, 90] width 73 height 16
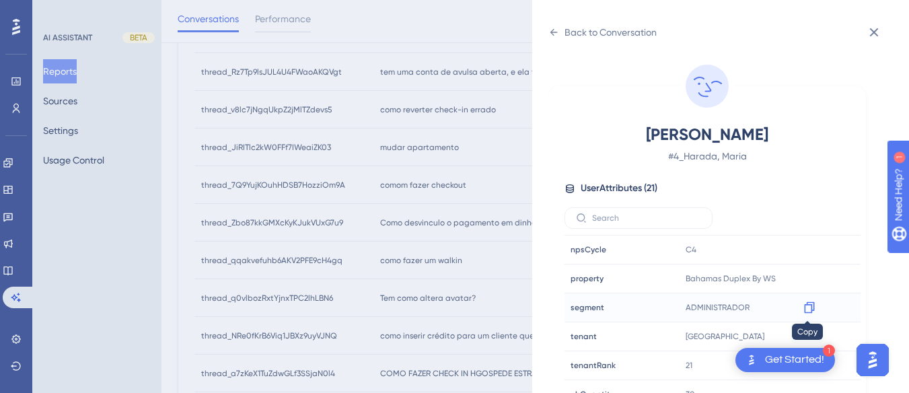
scroll to position [410, 0]
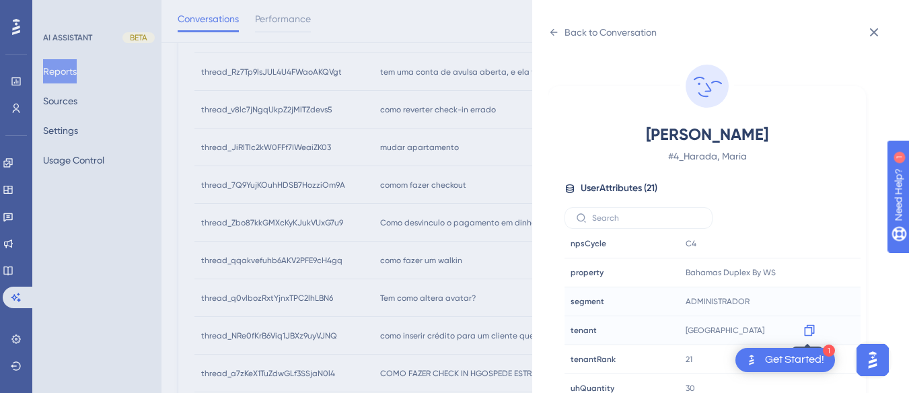
click at [806, 326] on icon at bounding box center [809, 330] width 10 height 11
click at [557, 36] on icon at bounding box center [554, 32] width 11 height 11
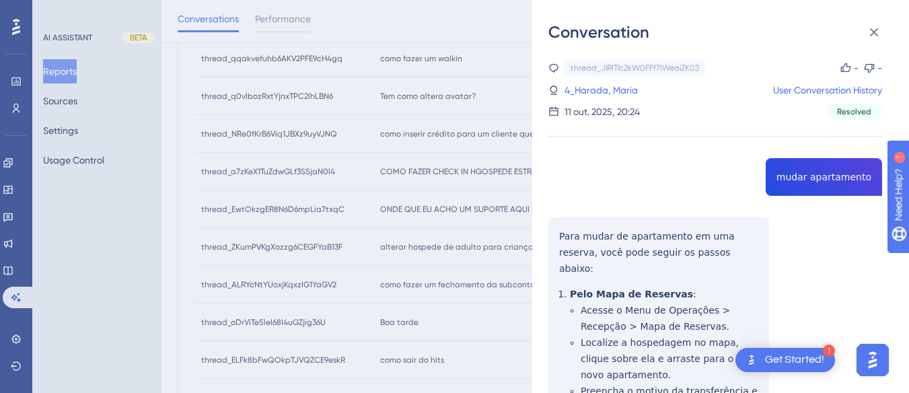
scroll to position [454, 0]
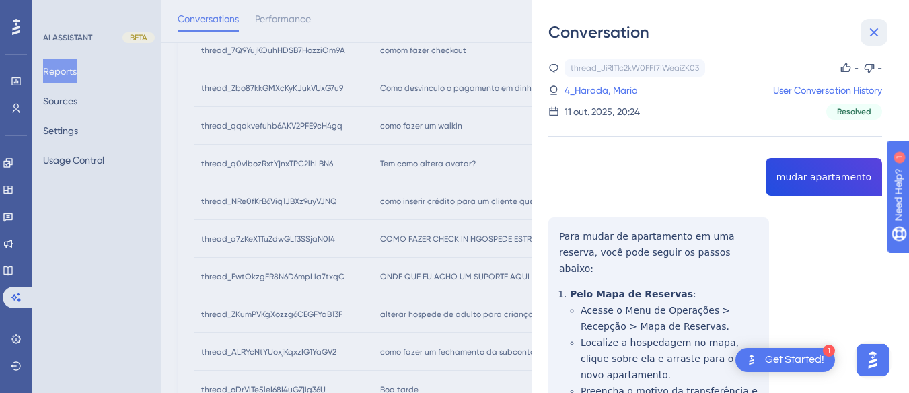
click at [879, 31] on icon at bounding box center [874, 32] width 16 height 16
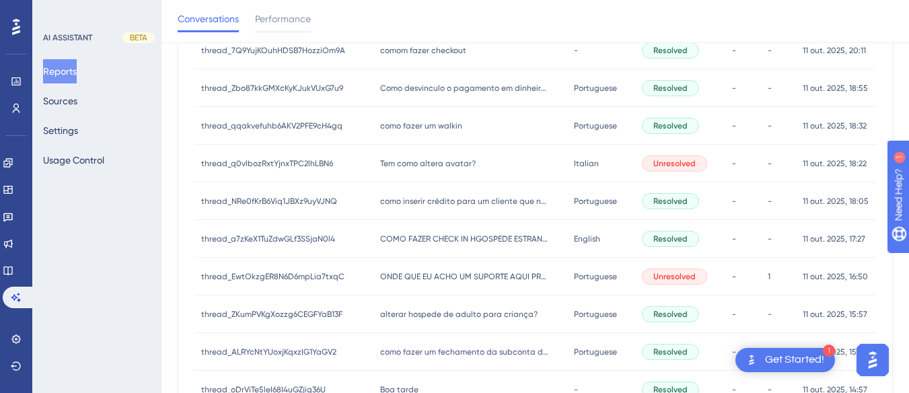
scroll to position [386, 0]
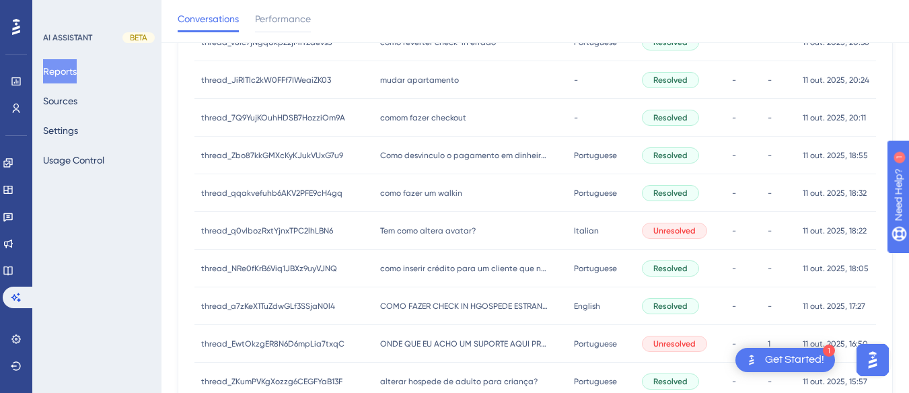
click at [430, 116] on span "comom fazer checkout" at bounding box center [423, 117] width 86 height 11
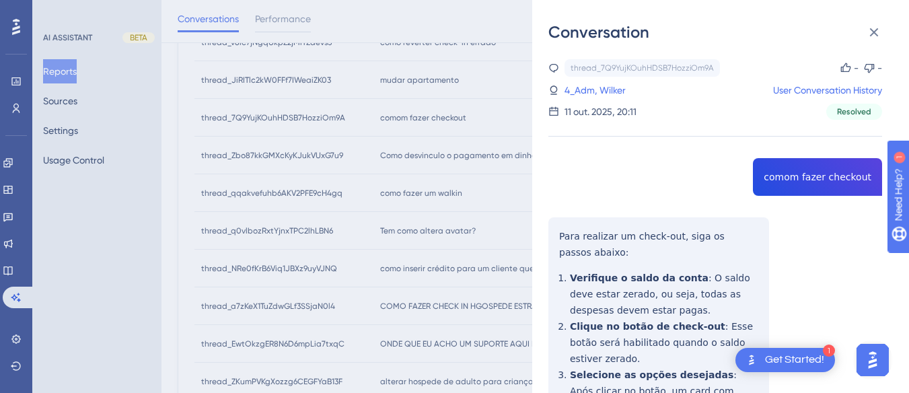
click at [798, 174] on div "thread_7Q9YujKOuhHDSB7HozziOm9A Copy - - 4_Adm, Wilker User Conversation Histor…" at bounding box center [716, 322] width 334 height 526
click at [558, 232] on div "thread_7Q9YujKOuhHDSB7HozziOm9A Copy - - 4_Adm, Wilker User Conversation Histor…" at bounding box center [716, 322] width 334 height 526
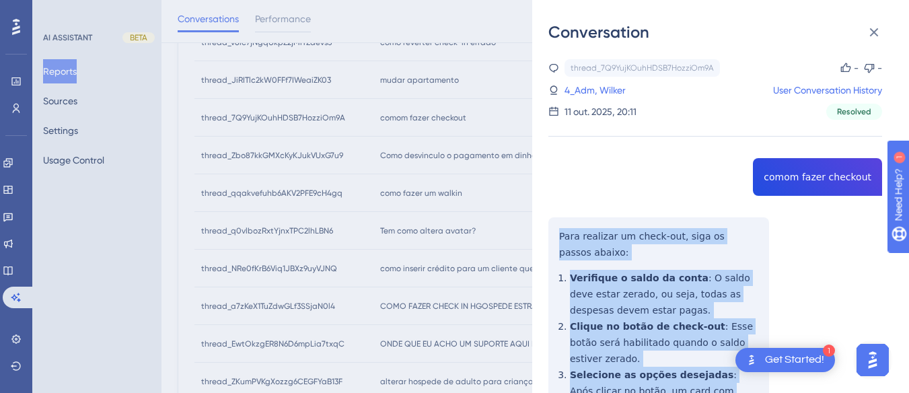
scroll to position [166, 0]
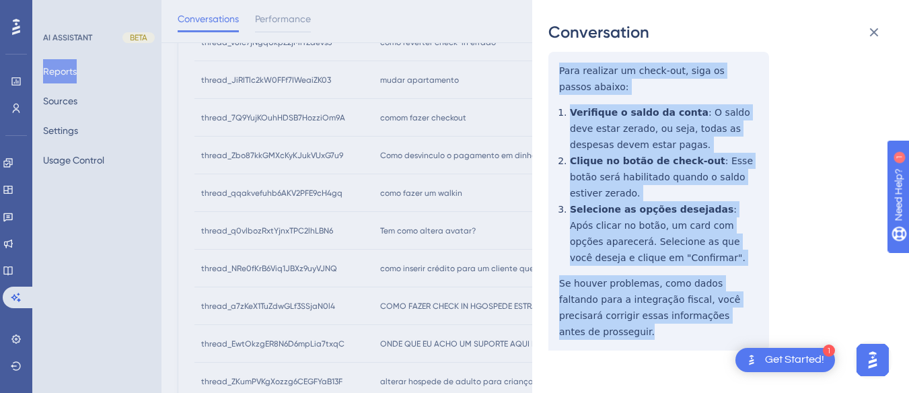
drag, startPoint x: 558, startPoint y: 232, endPoint x: 737, endPoint y: 319, distance: 199.0
click at [737, 319] on div "thread_7Q9YujKOuhHDSB7HozziOm9A Copy - - 4_Adm, Wilker User Conversation Histor…" at bounding box center [716, 157] width 334 height 526
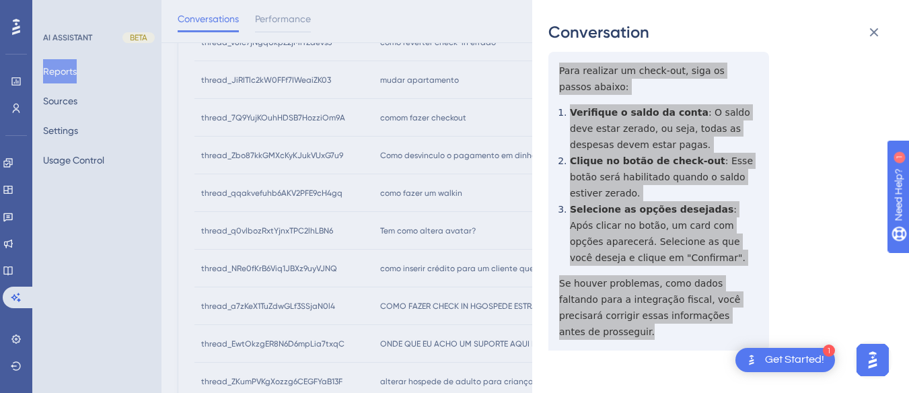
scroll to position [0, 0]
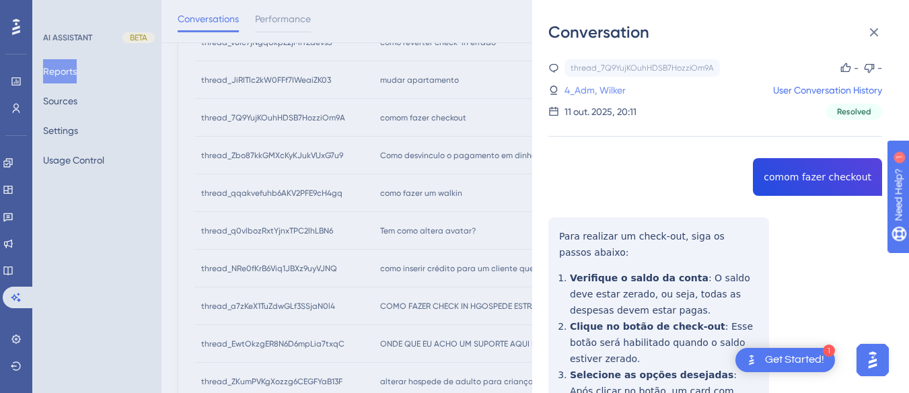
click at [598, 95] on link "4_Adm, Wilker" at bounding box center [595, 90] width 61 height 16
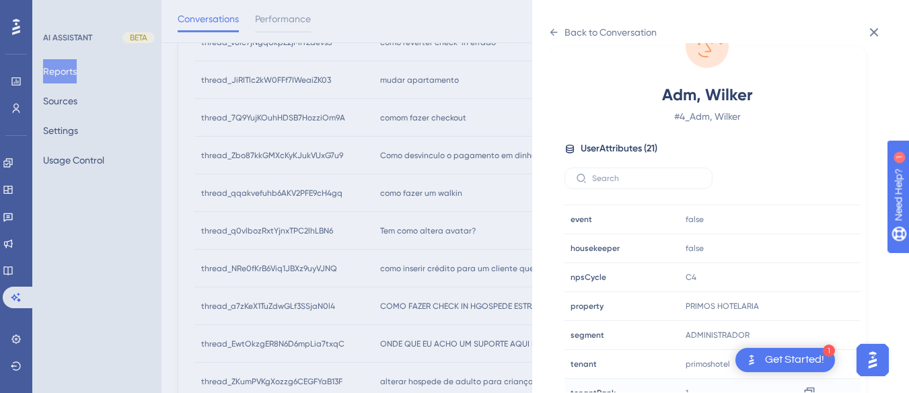
scroll to position [410, 0]
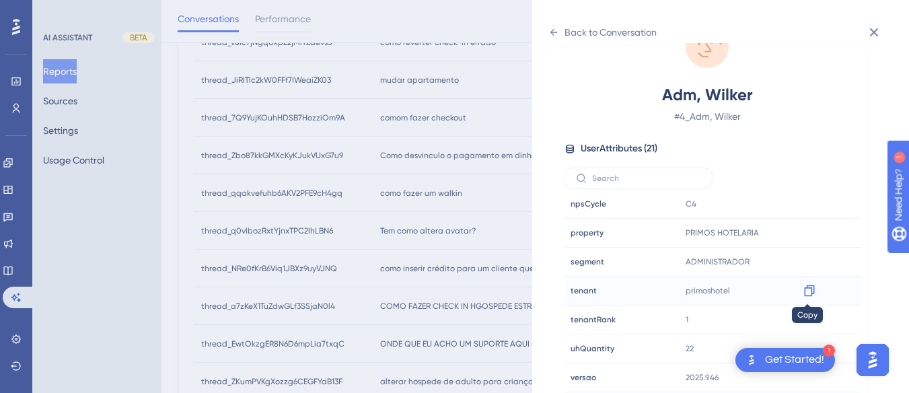
drag, startPoint x: 806, startPoint y: 291, endPoint x: 796, endPoint y: 287, distance: 11.5
click at [806, 290] on icon at bounding box center [809, 290] width 13 height 13
click at [553, 32] on icon at bounding box center [554, 32] width 11 height 11
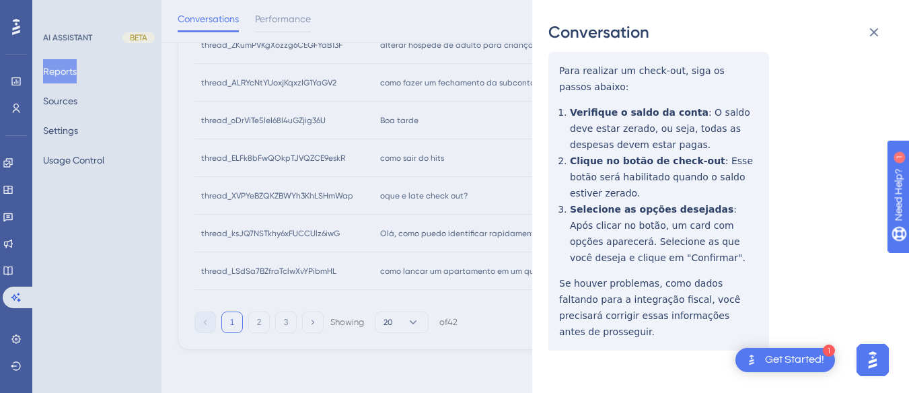
scroll to position [0, 0]
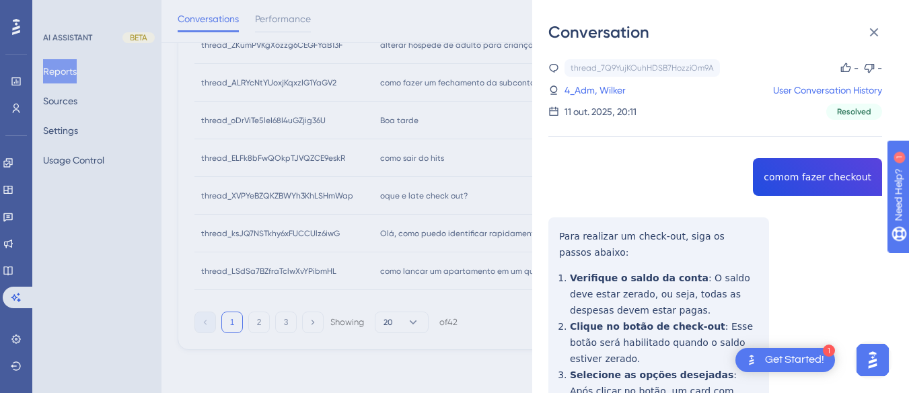
click at [861, 202] on div "thread_7Q9YujKOuhHDSB7HozziOm9A Copy - - 4_Adm, Wilker User Conversation Histor…" at bounding box center [716, 322] width 334 height 526
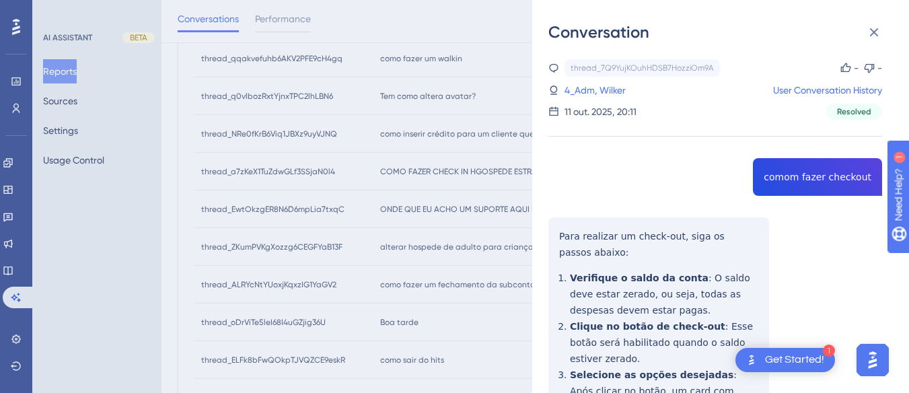
scroll to position [454, 0]
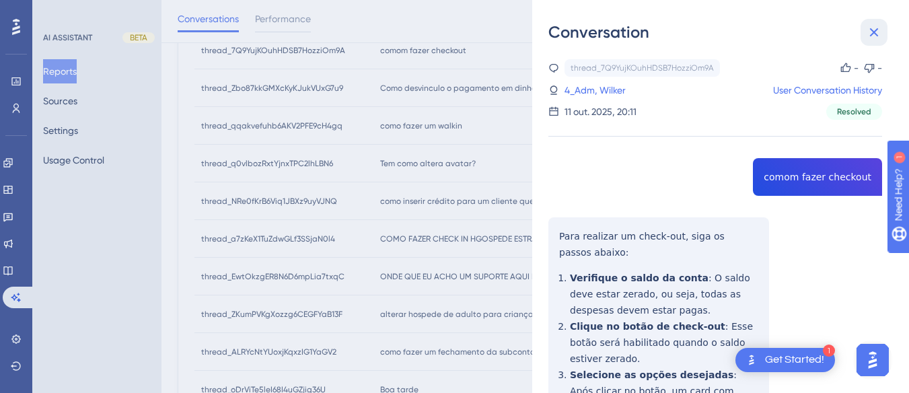
click at [878, 36] on icon at bounding box center [874, 32] width 9 height 9
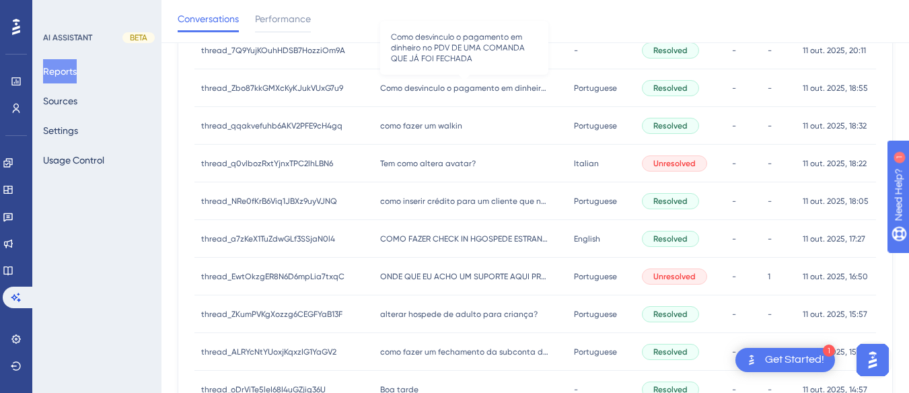
click at [418, 88] on span "Como desvinculo o pagamento em dinheiro no PDV DE UMA COMANDA QUE JÁ FOI FECHADA" at bounding box center [464, 88] width 168 height 11
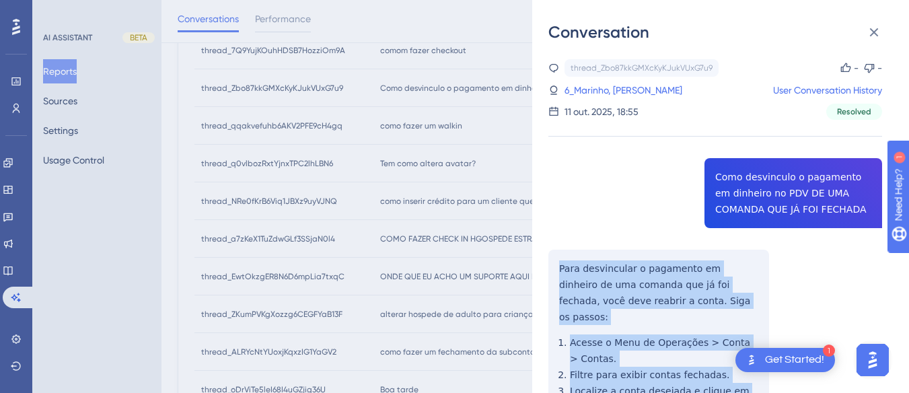
scroll to position [269, 0]
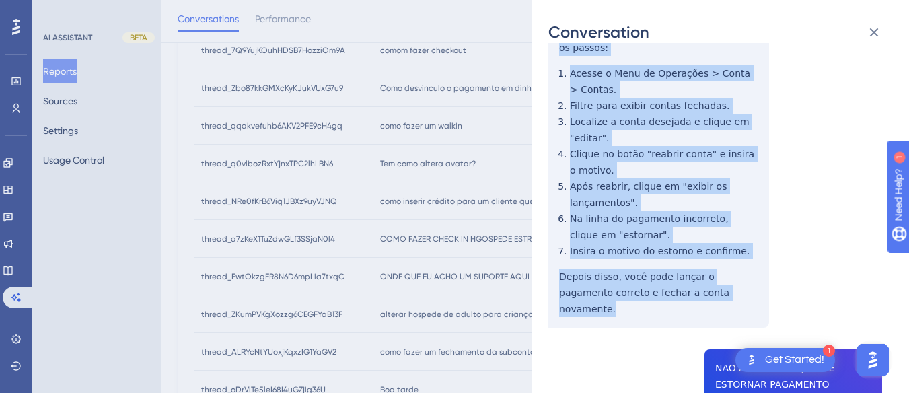
drag, startPoint x: 557, startPoint y: 265, endPoint x: 615, endPoint y: 165, distance: 115.8
click at [749, 284] on div "thread_Zbo87kkGMXcKyKJukVUxG7u9 Copy - - 6_Marinho, Alana User Conversation His…" at bounding box center [716, 331] width 334 height 1083
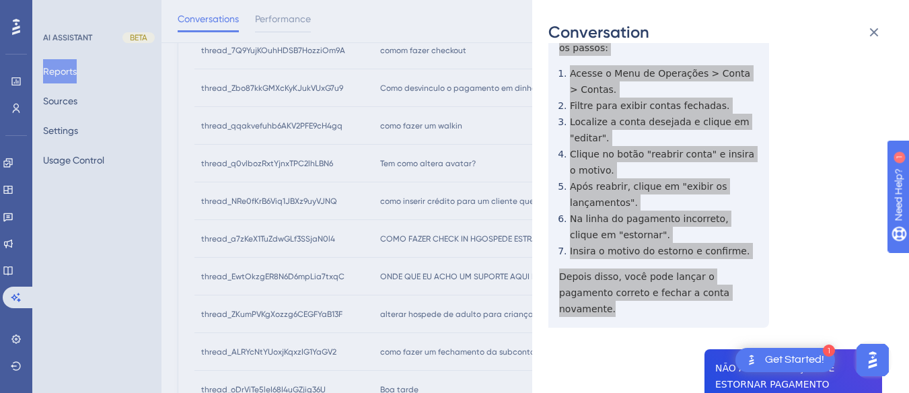
scroll to position [471, 0]
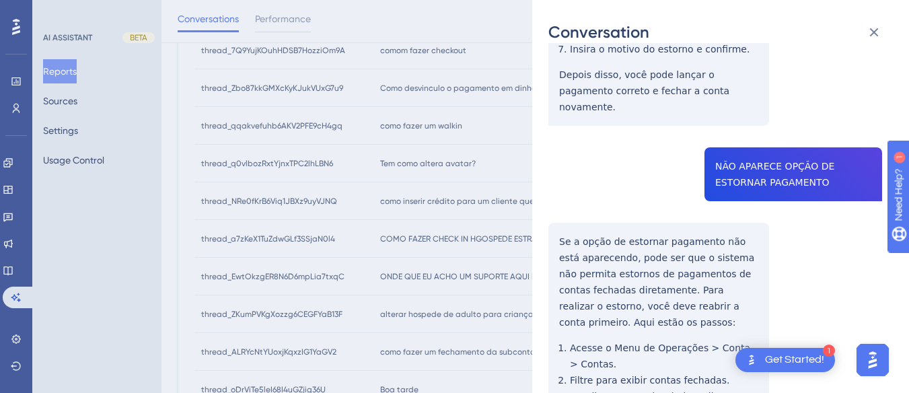
click at [740, 152] on div "thread_Zbo87kkGMXcKyKJukVUxG7u9 Copy - - 6_Marinho, Alana User Conversation His…" at bounding box center [716, 129] width 334 height 1083
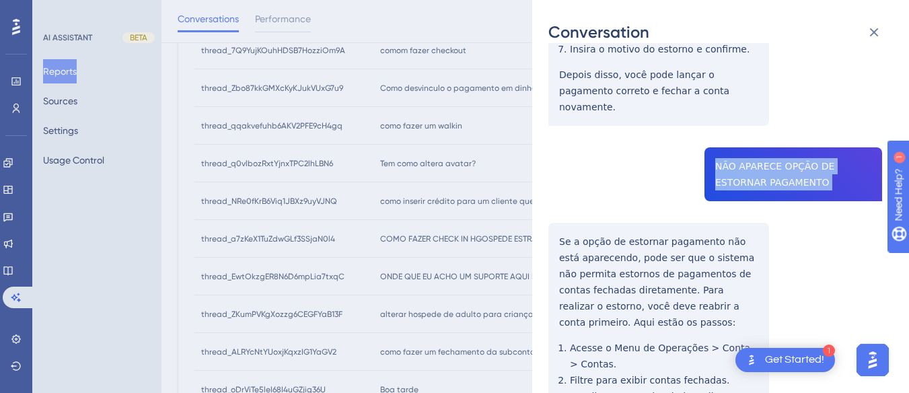
click at [740, 152] on div "thread_Zbo87kkGMXcKyKJukVUxG7u9 Copy - - 6_Marinho, Alana User Conversation His…" at bounding box center [716, 129] width 334 height 1083
click at [563, 204] on div "thread_Zbo87kkGMXcKyKJukVUxG7u9 Copy - - 6_Marinho, Alana User Conversation His…" at bounding box center [716, 129] width 334 height 1083
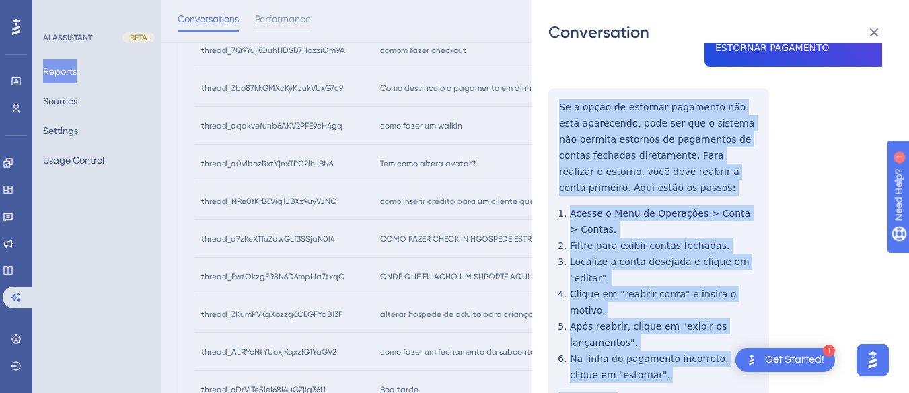
scroll to position [674, 0]
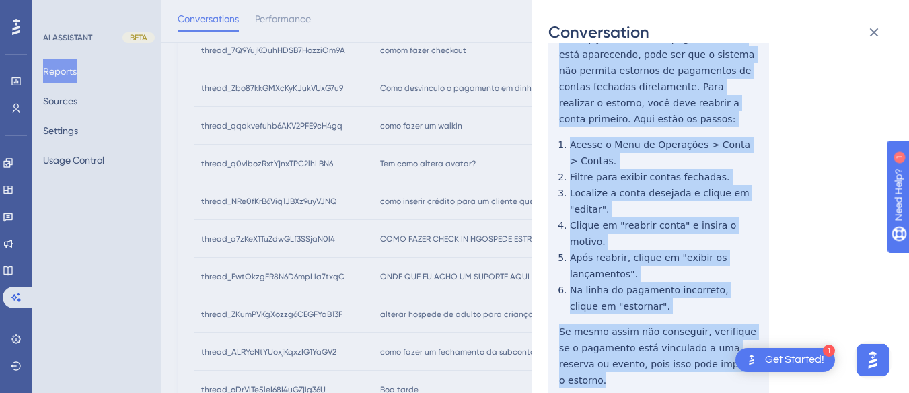
drag, startPoint x: 559, startPoint y: 208, endPoint x: 754, endPoint y: 314, distance: 221.7
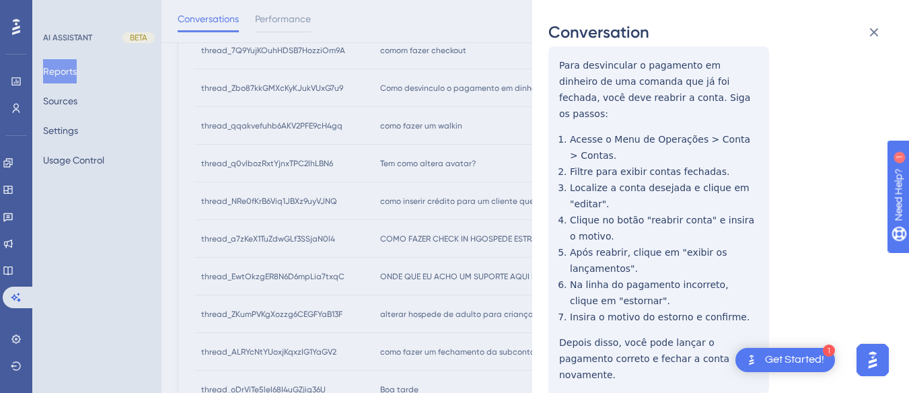
scroll to position [0, 0]
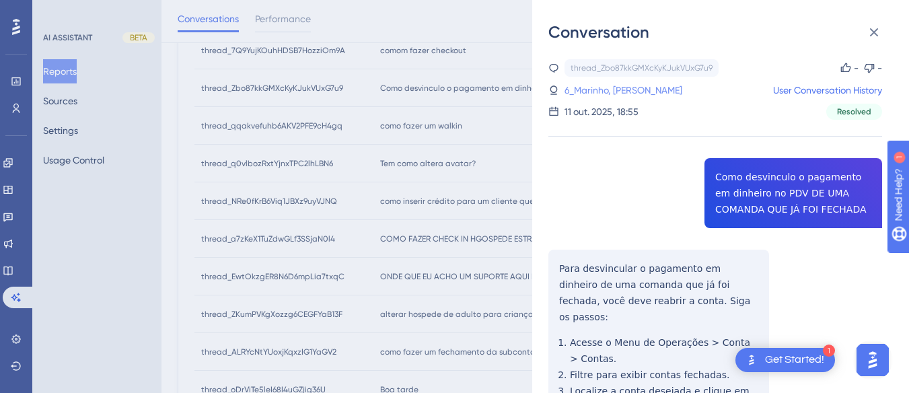
click at [600, 86] on link "6_Marinho, Alana" at bounding box center [624, 90] width 118 height 16
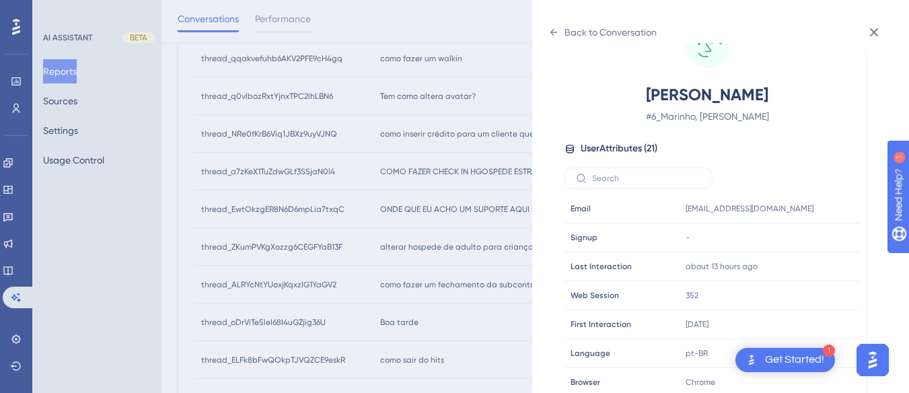
scroll to position [410, 0]
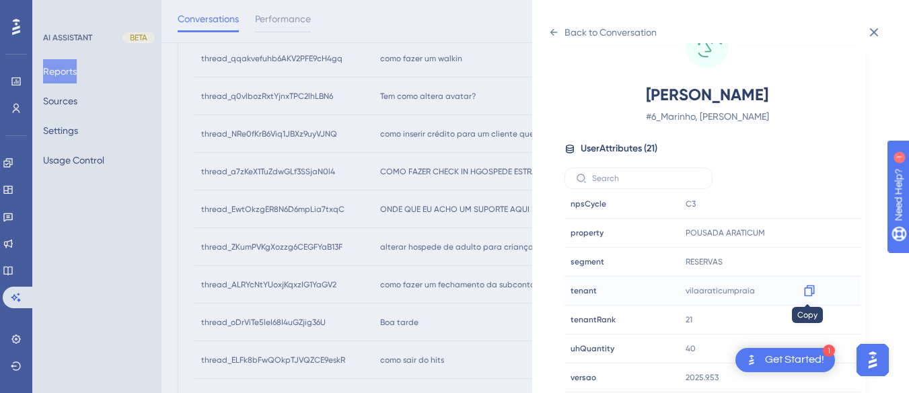
click at [807, 287] on icon at bounding box center [809, 290] width 10 height 11
click at [559, 30] on div "Back to Conversation" at bounding box center [603, 33] width 108 height 22
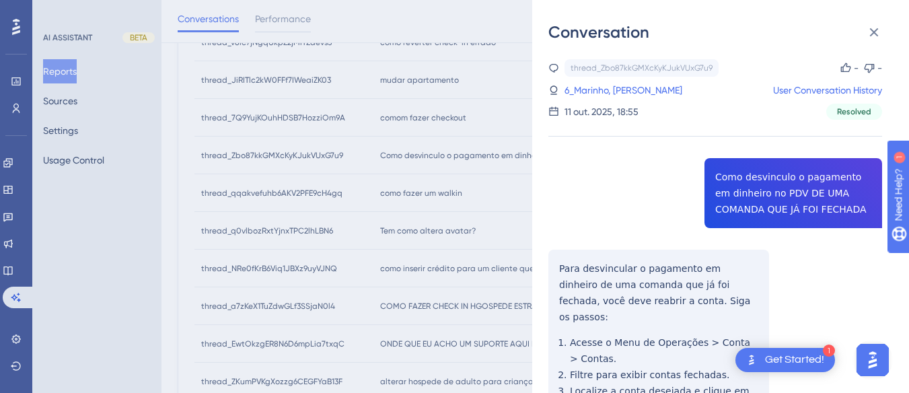
scroll to position [319, 0]
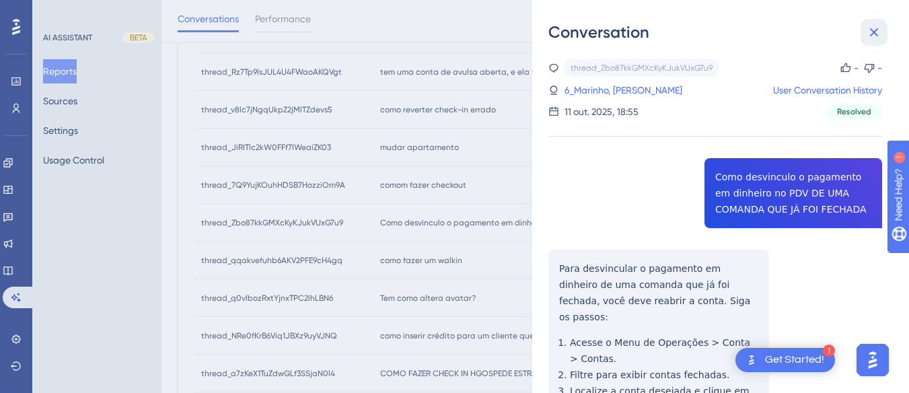
click at [880, 34] on icon at bounding box center [874, 32] width 16 height 16
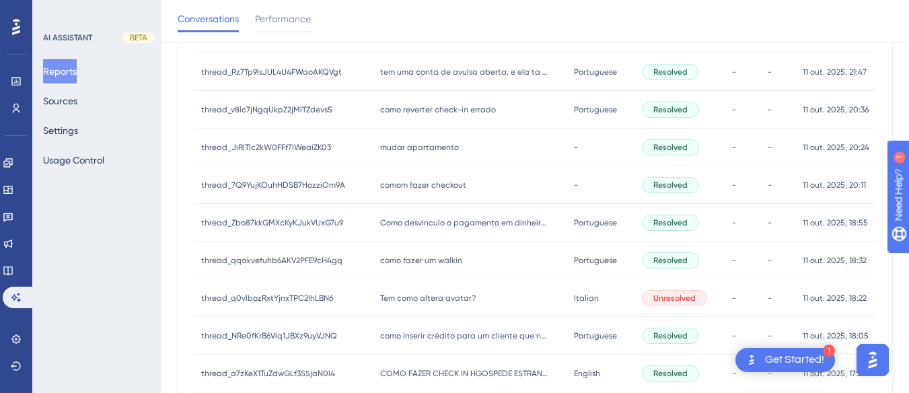
drag, startPoint x: 395, startPoint y: 260, endPoint x: 648, endPoint y: 199, distance: 259.7
click at [396, 258] on span "como fazer um walkin" at bounding box center [421, 260] width 82 height 11
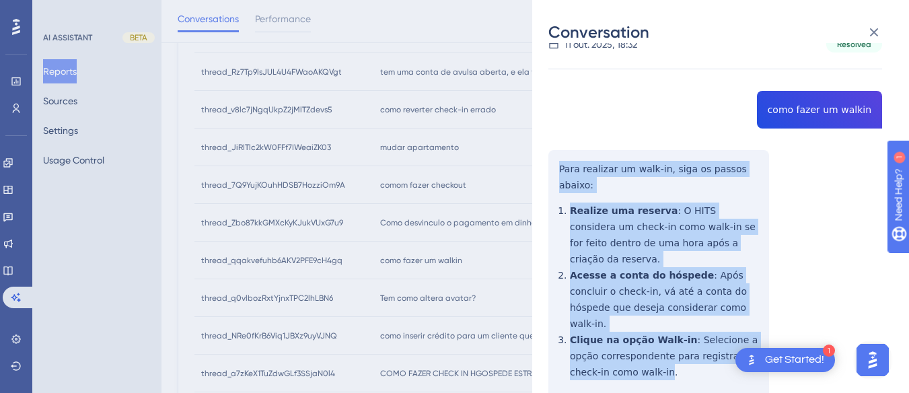
scroll to position [202, 0]
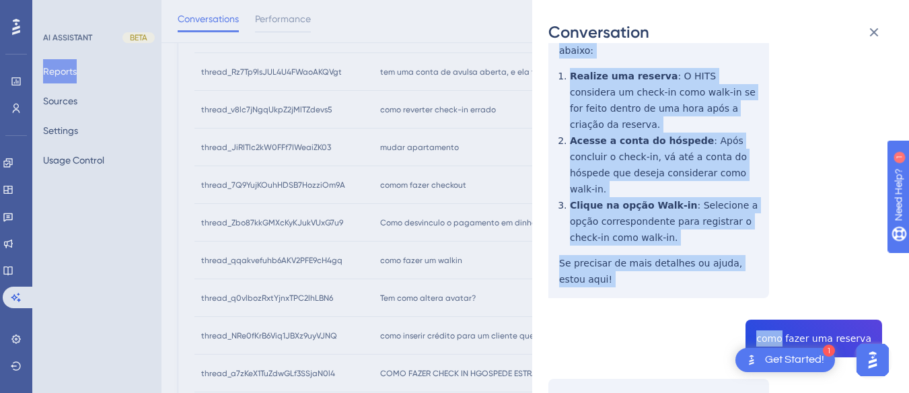
drag, startPoint x: 551, startPoint y: 165, endPoint x: 576, endPoint y: 168, distance: 25.0
click at [615, 263] on div "thread_qqakvefuhb6AKV2PFE9cH4gq Copy - - 47_Santos dos Reis, Ederson User Conve…" at bounding box center [716, 342] width 334 height 970
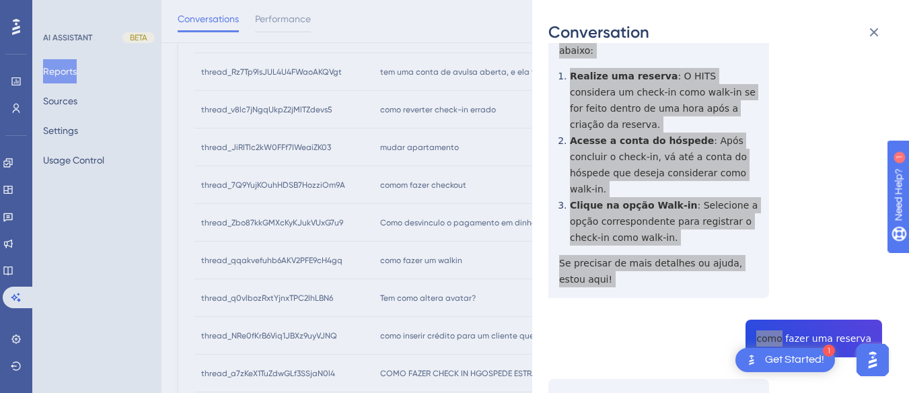
scroll to position [337, 0]
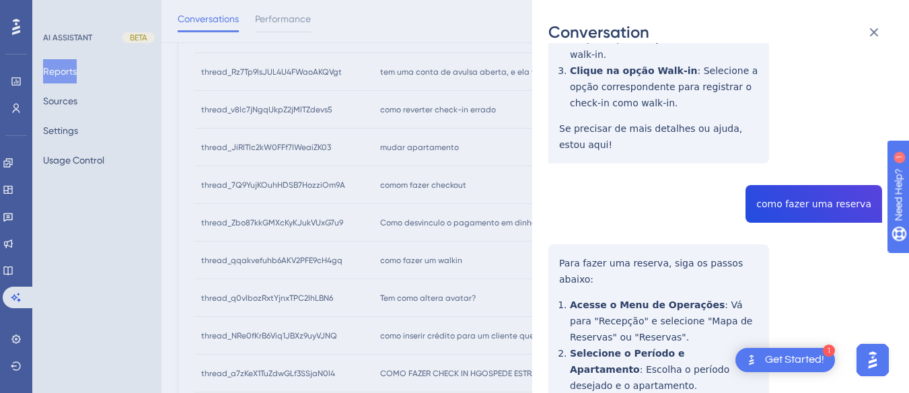
click at [796, 156] on div "thread_qqakvefuhb6AKV2PFE9cH4gq Copy - - 47_Santos dos Reis, Ederson User Conve…" at bounding box center [716, 208] width 334 height 970
